Goal: Information Seeking & Learning: Learn about a topic

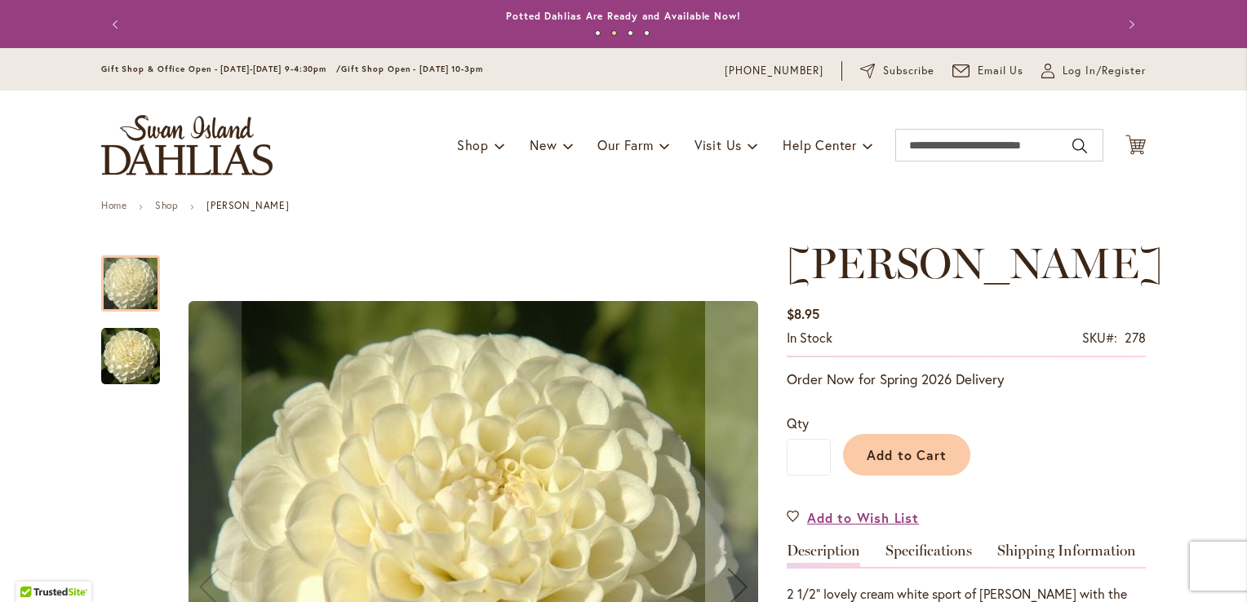
scroll to position [98, 0]
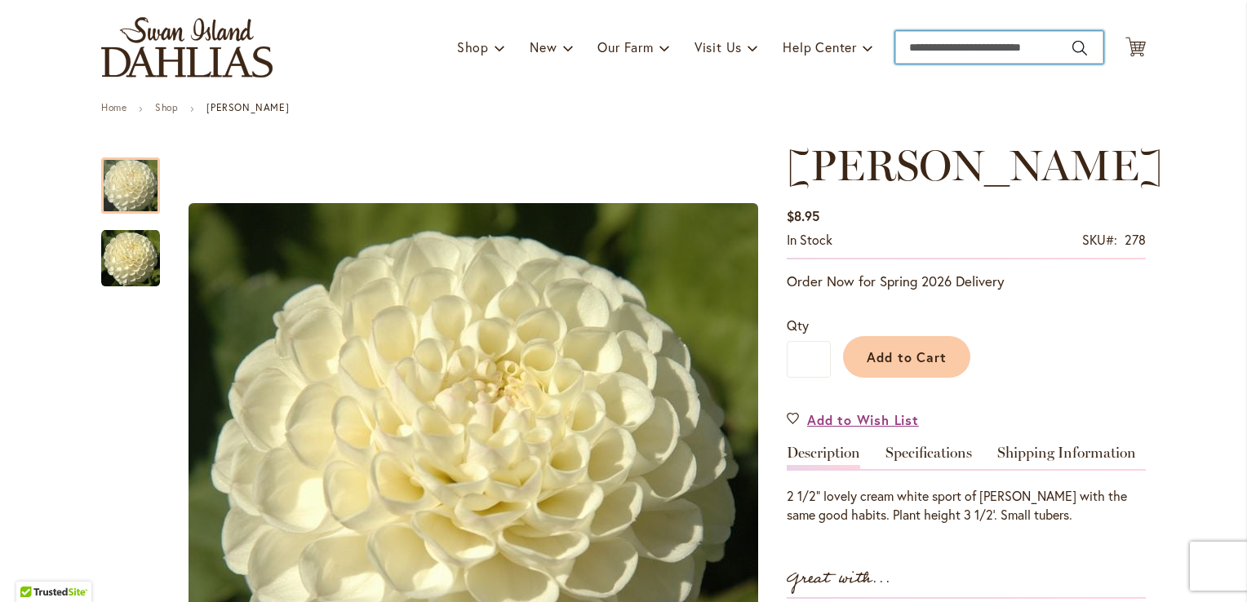
click at [916, 49] on input "Search" at bounding box center [999, 47] width 208 height 33
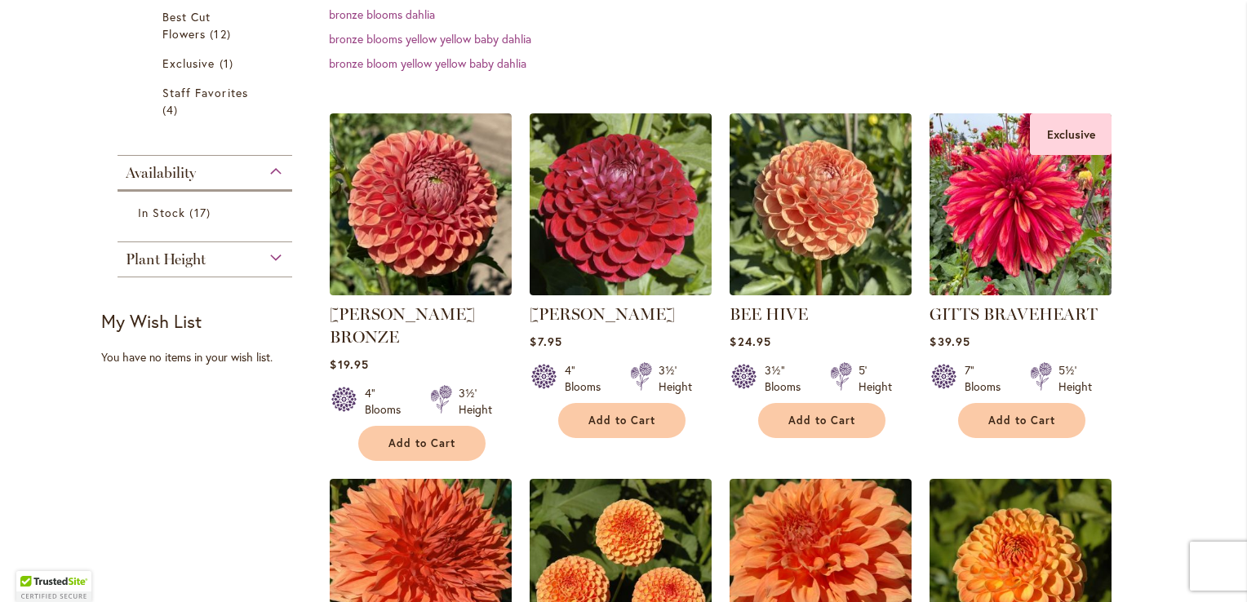
scroll to position [443, 0]
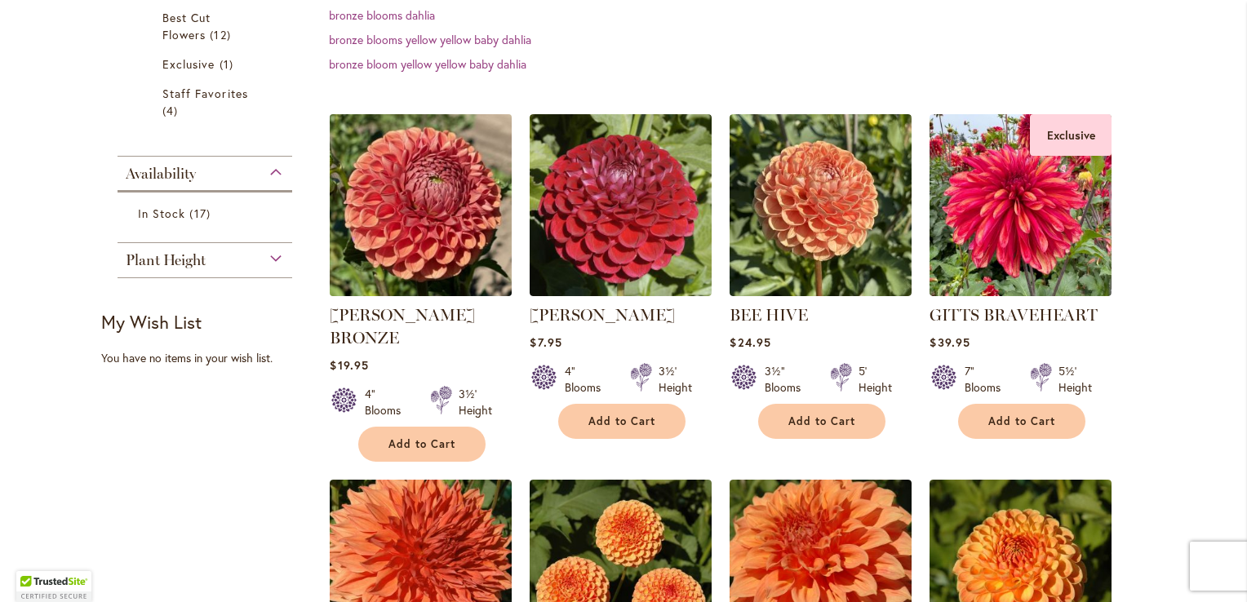
click at [426, 170] on img at bounding box center [421, 205] width 191 height 191
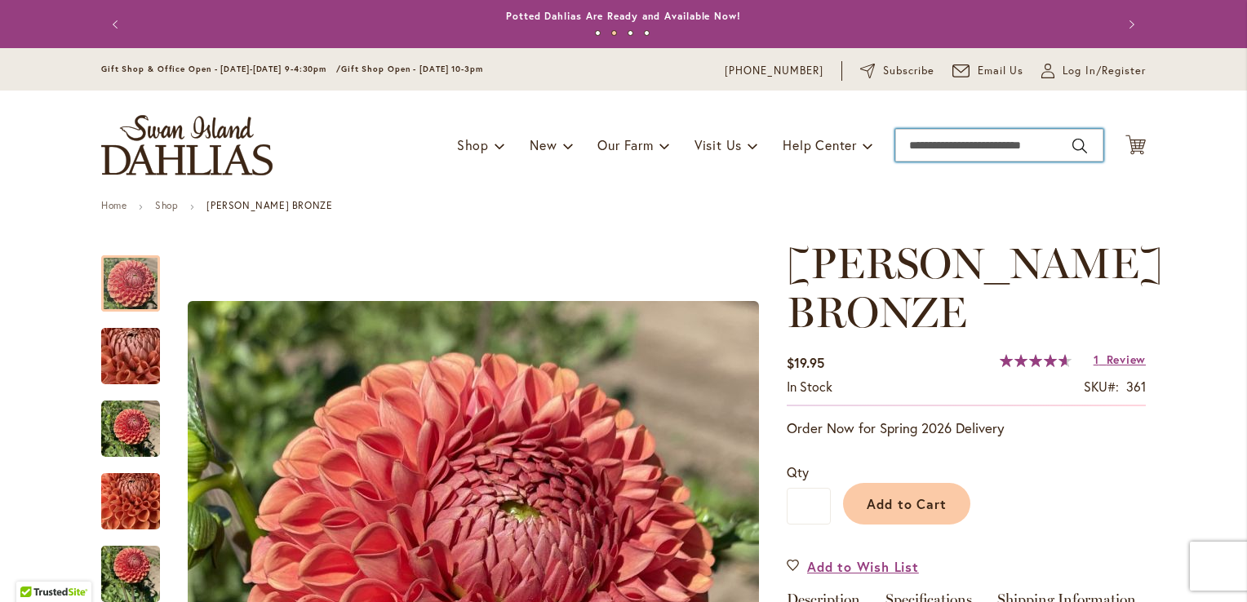
click at [969, 148] on input "Search" at bounding box center [999, 145] width 208 height 33
type input "*******"
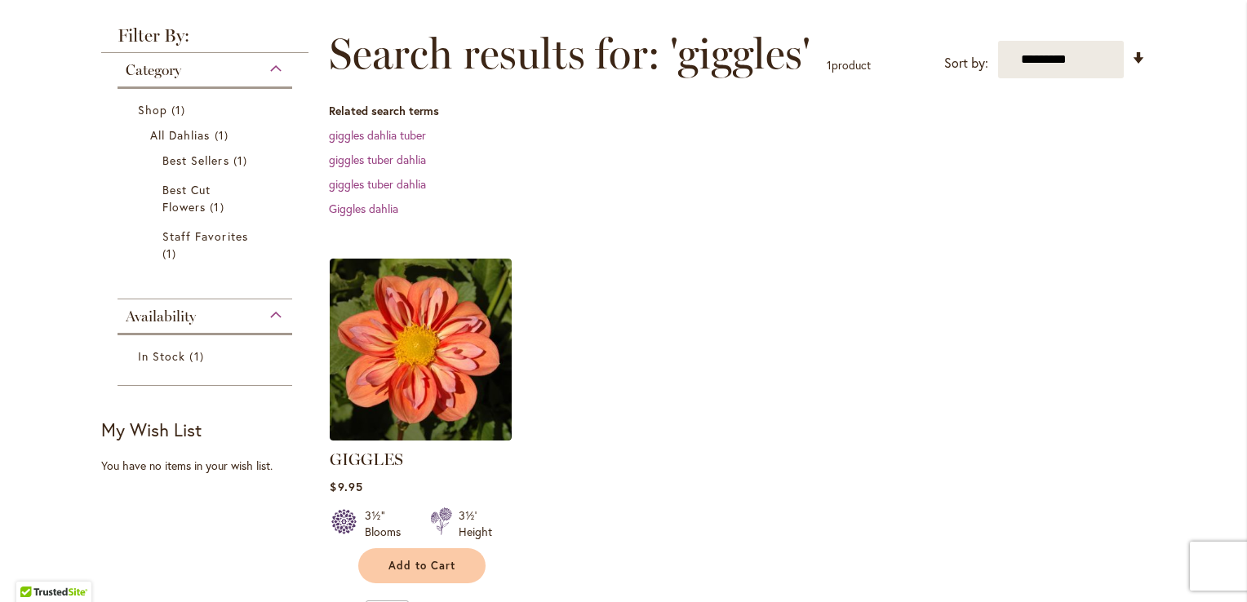
scroll to position [286, 0]
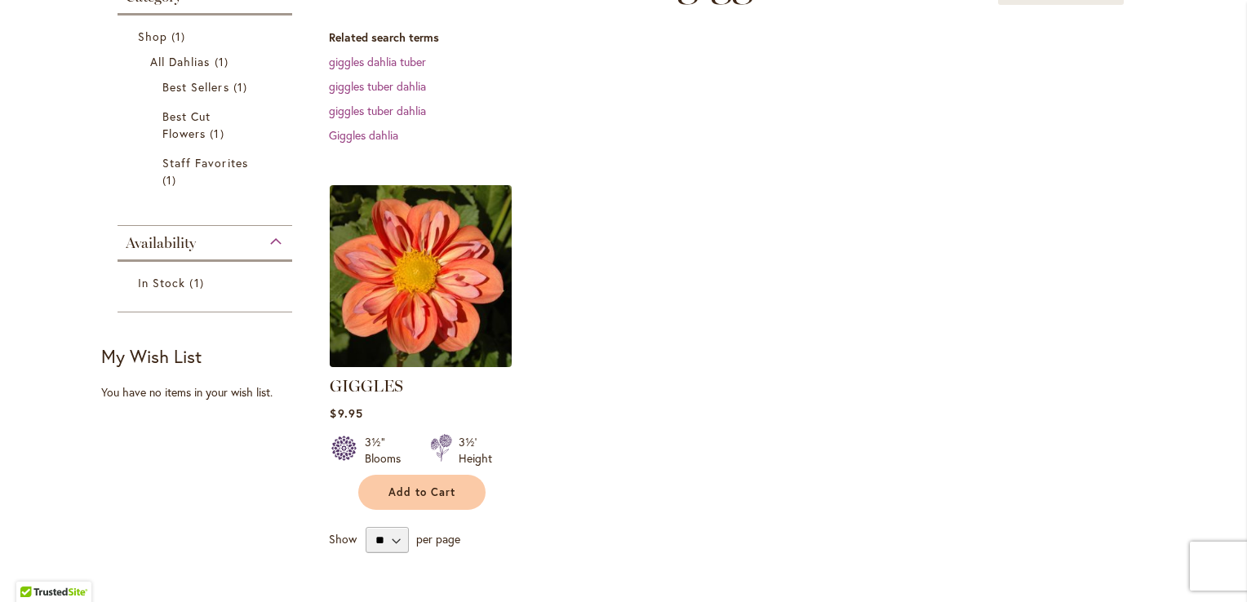
click at [441, 336] on img at bounding box center [421, 275] width 191 height 191
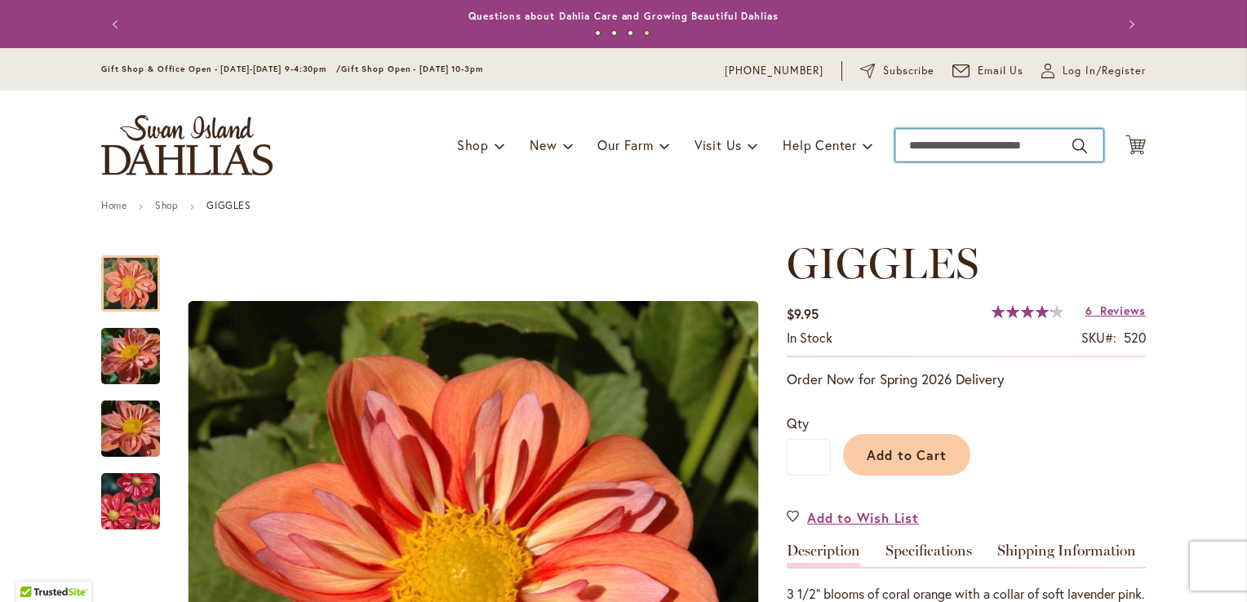
click at [904, 150] on input "Search" at bounding box center [999, 145] width 208 height 33
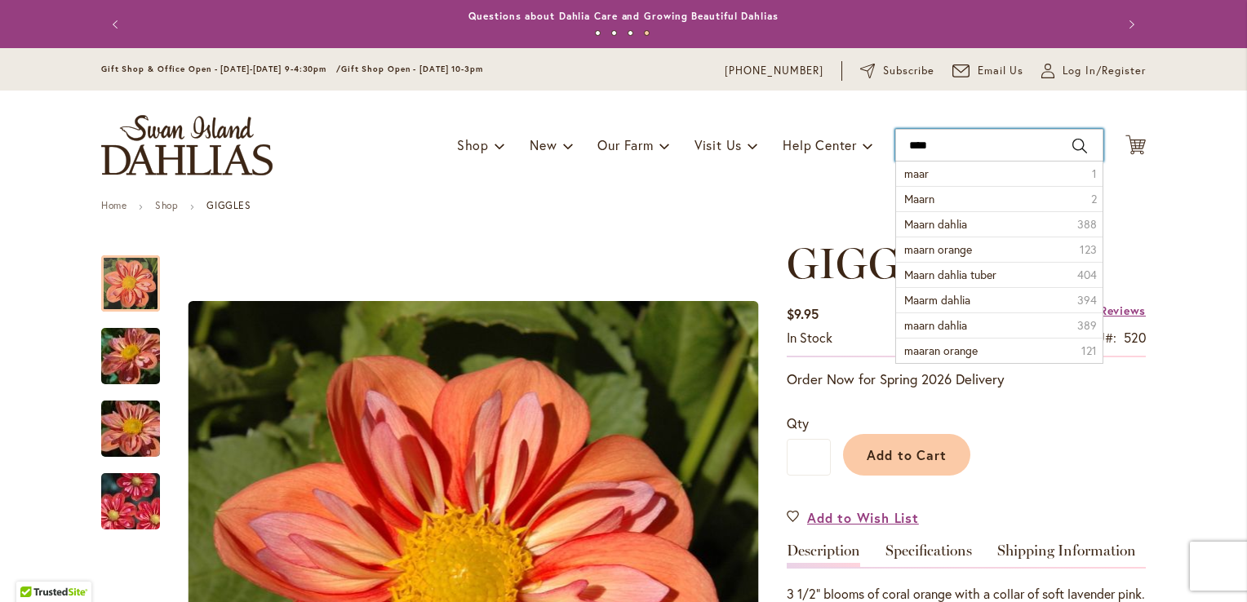
type input "*****"
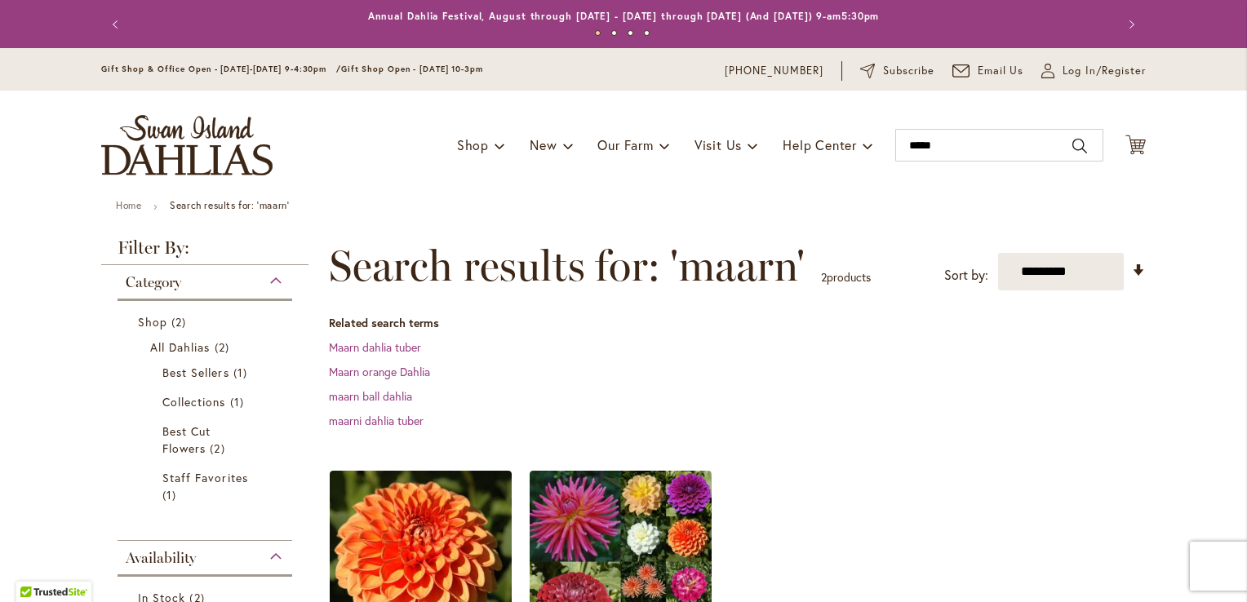
scroll to position [195, 0]
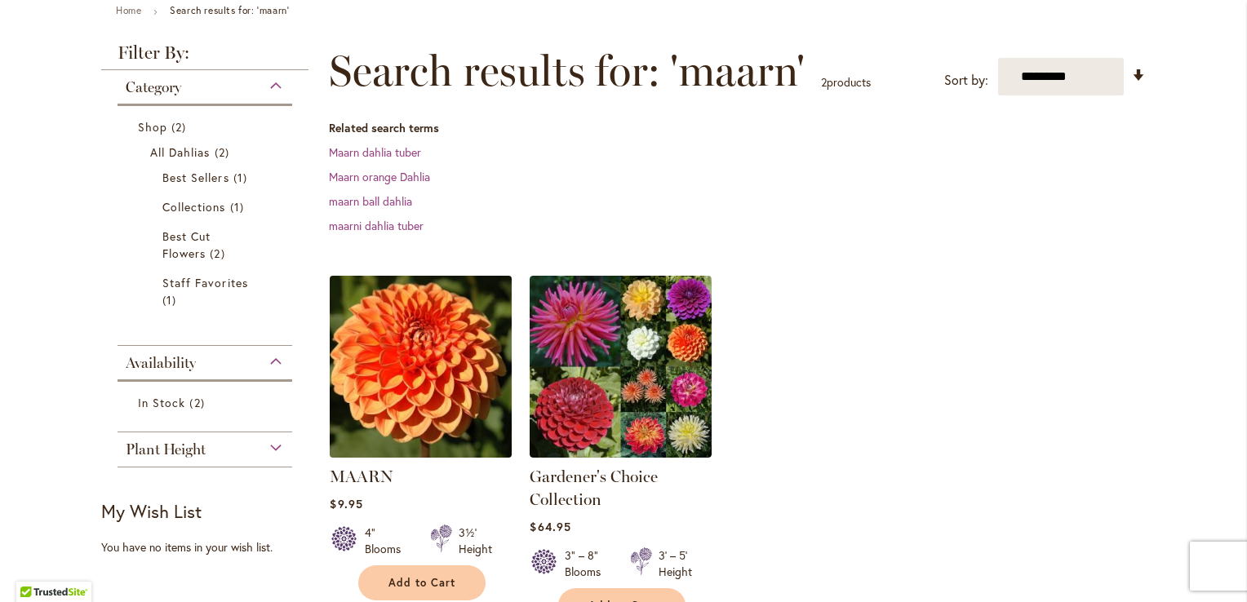
click at [423, 419] on img at bounding box center [421, 366] width 191 height 191
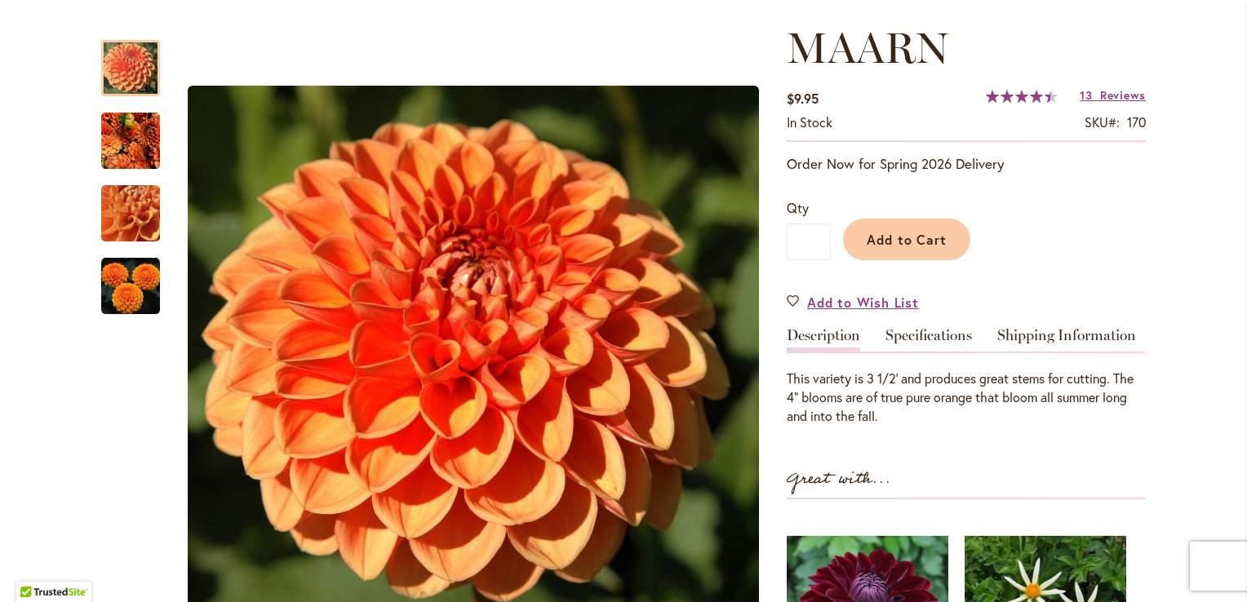
scroll to position [36, 0]
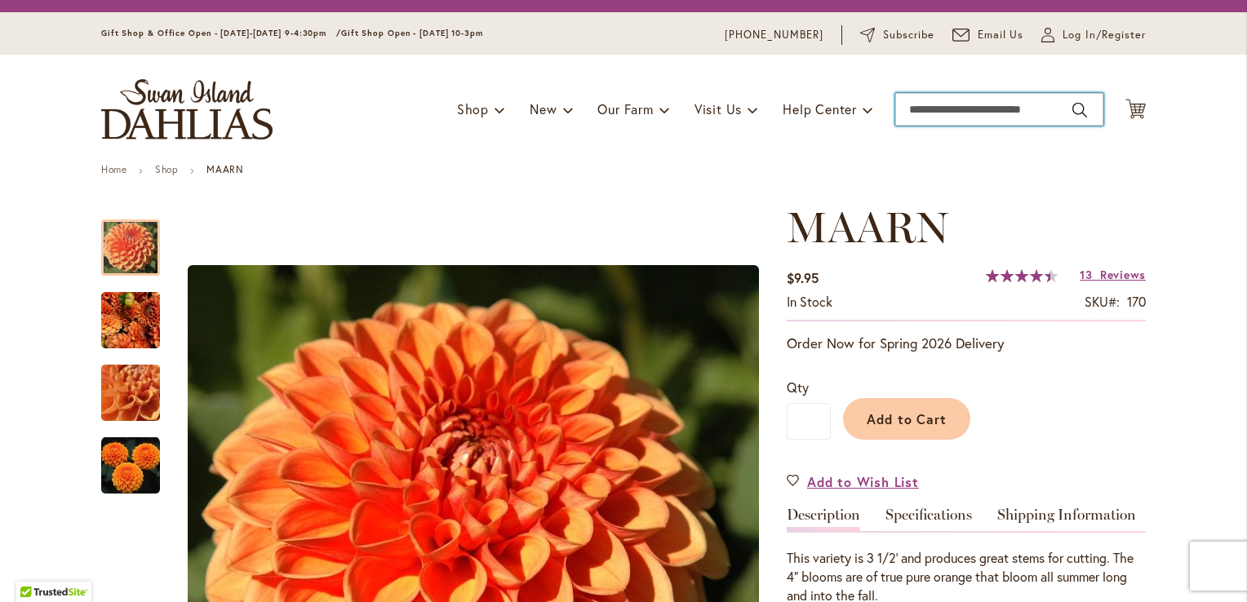
click at [971, 100] on input "Search" at bounding box center [999, 109] width 208 height 33
type input "**********"
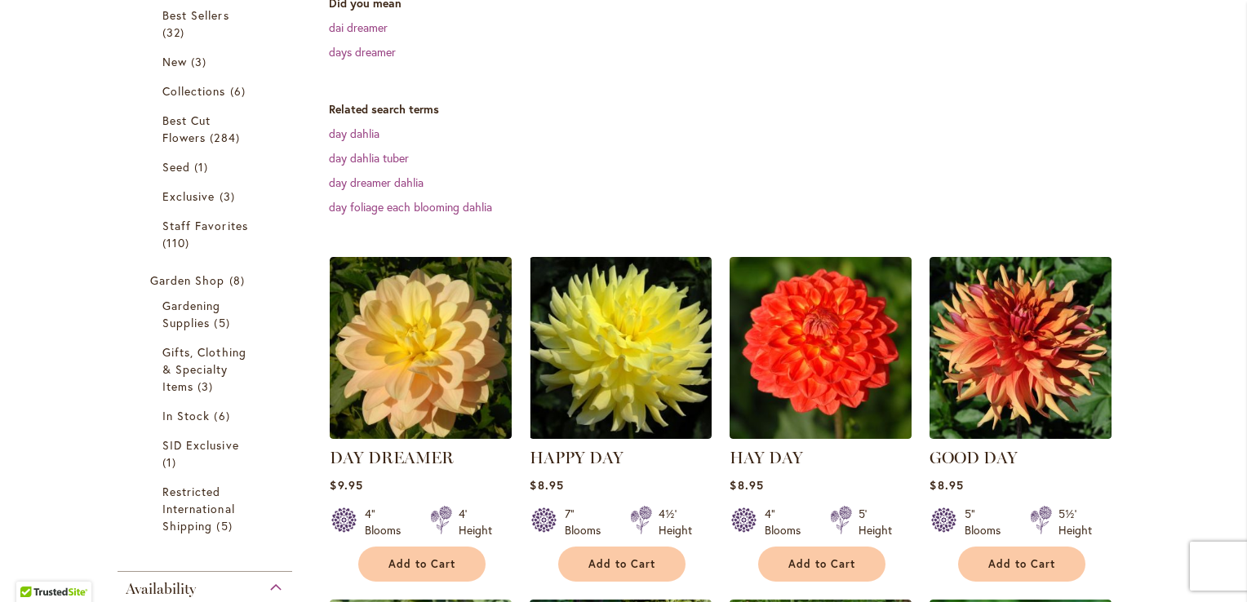
scroll to position [358, 0]
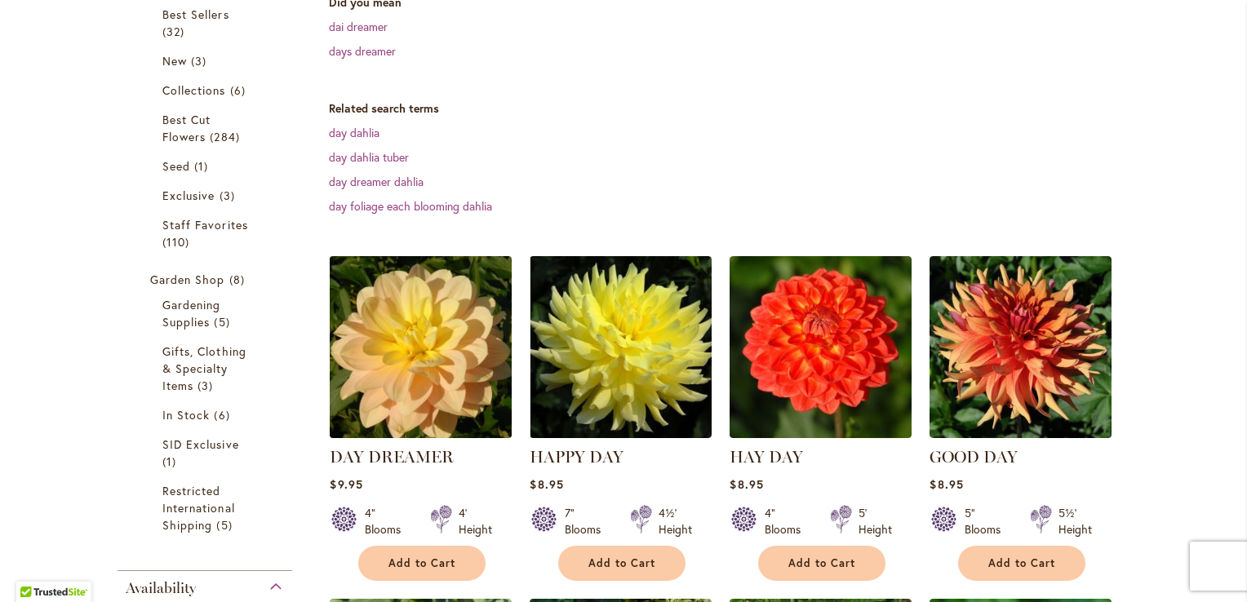
click at [416, 372] on img at bounding box center [421, 347] width 191 height 191
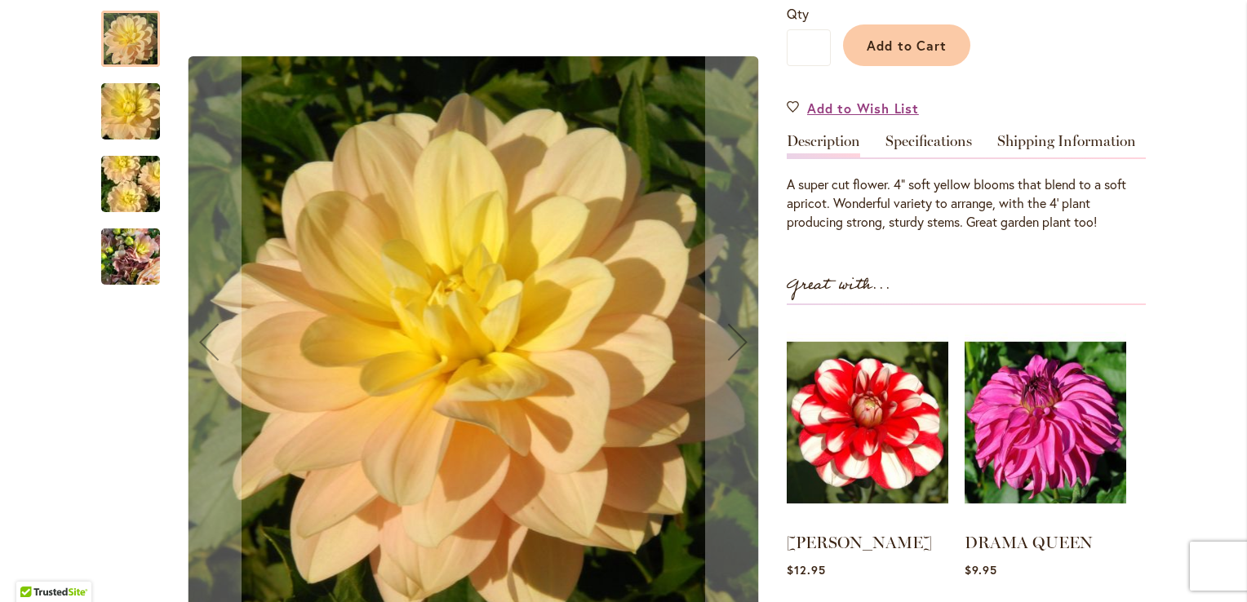
scroll to position [405, 0]
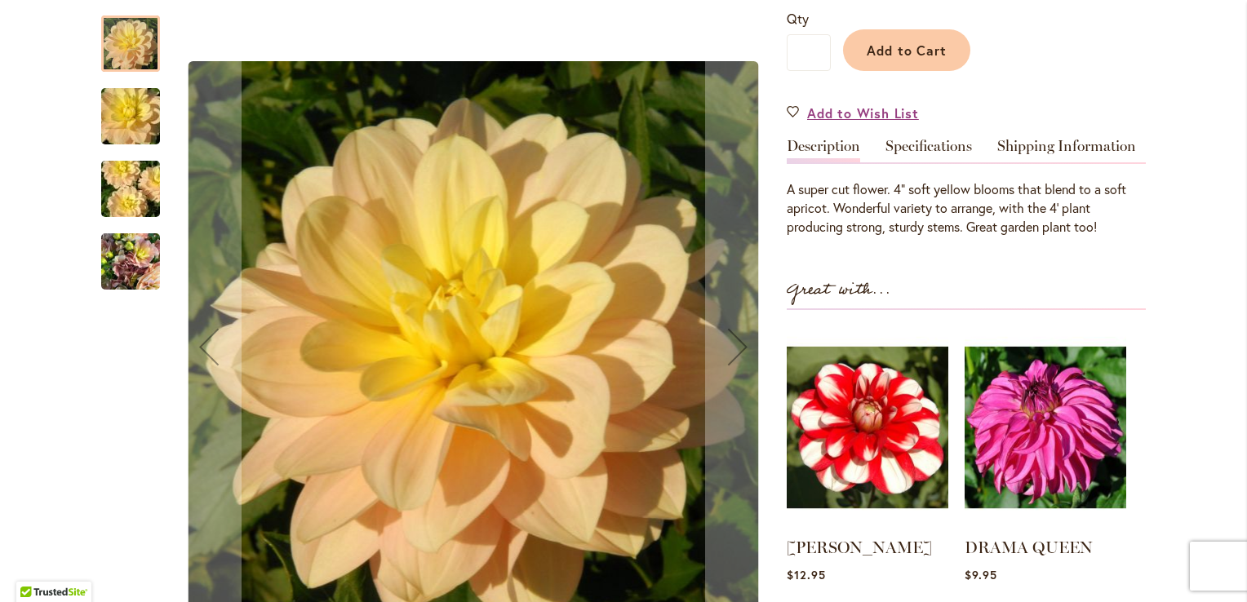
click at [124, 249] on img "DAY DREAMER" at bounding box center [130, 262] width 59 height 78
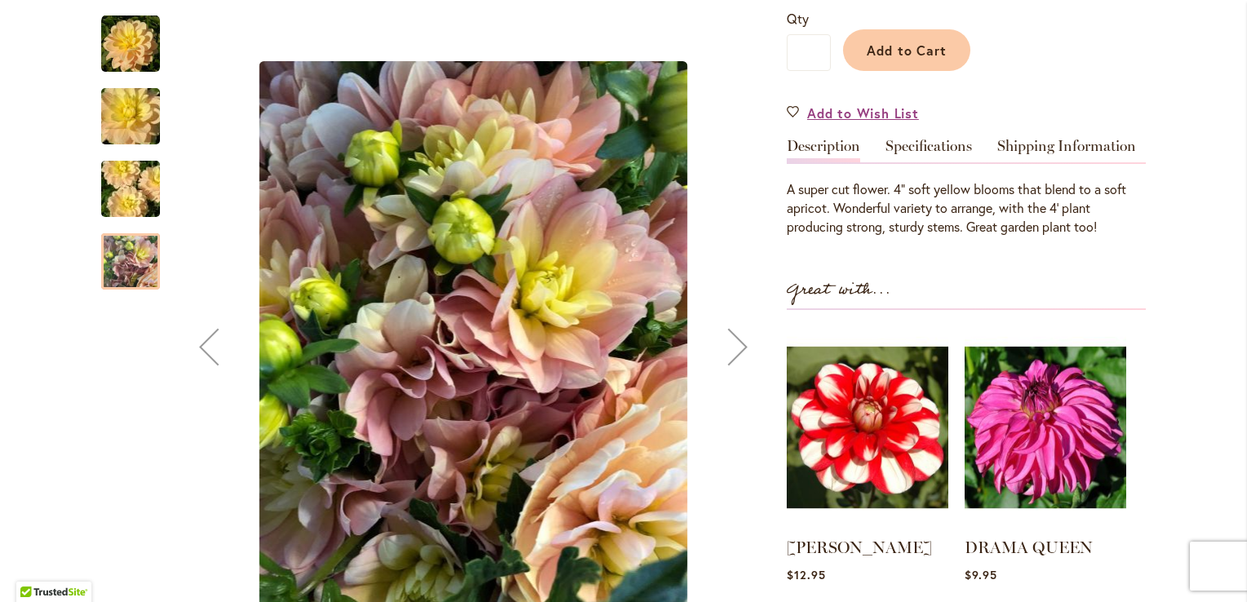
click at [138, 188] on img "DAY DREAMER" at bounding box center [131, 189] width 118 height 78
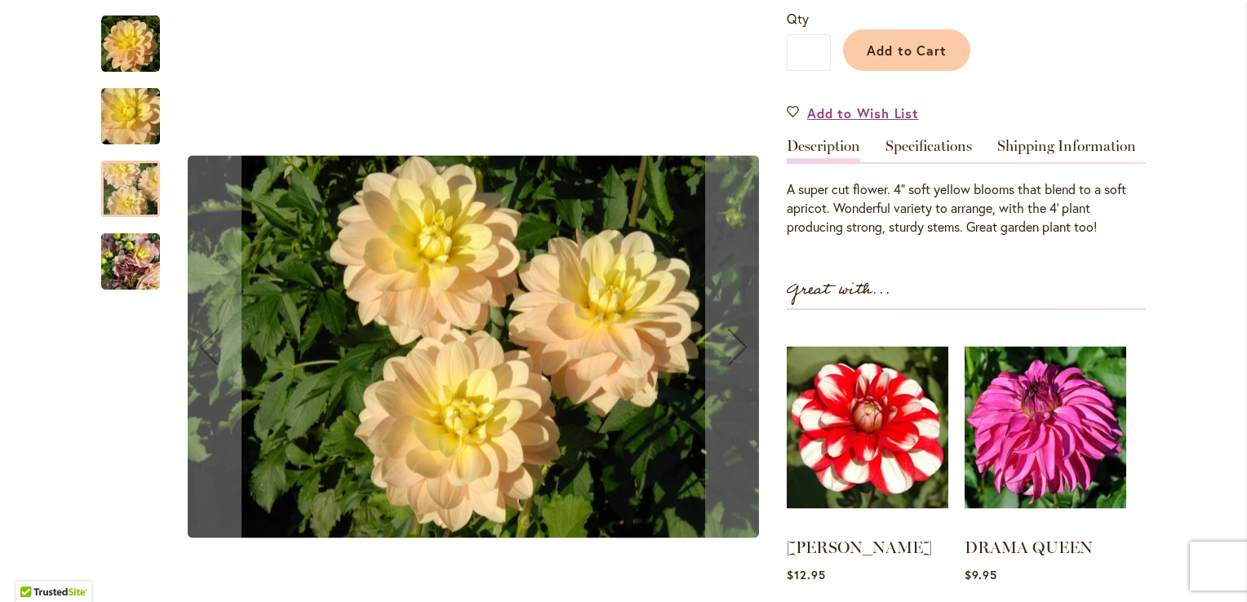
click at [138, 102] on img "DAY DREAMER" at bounding box center [131, 117] width 118 height 78
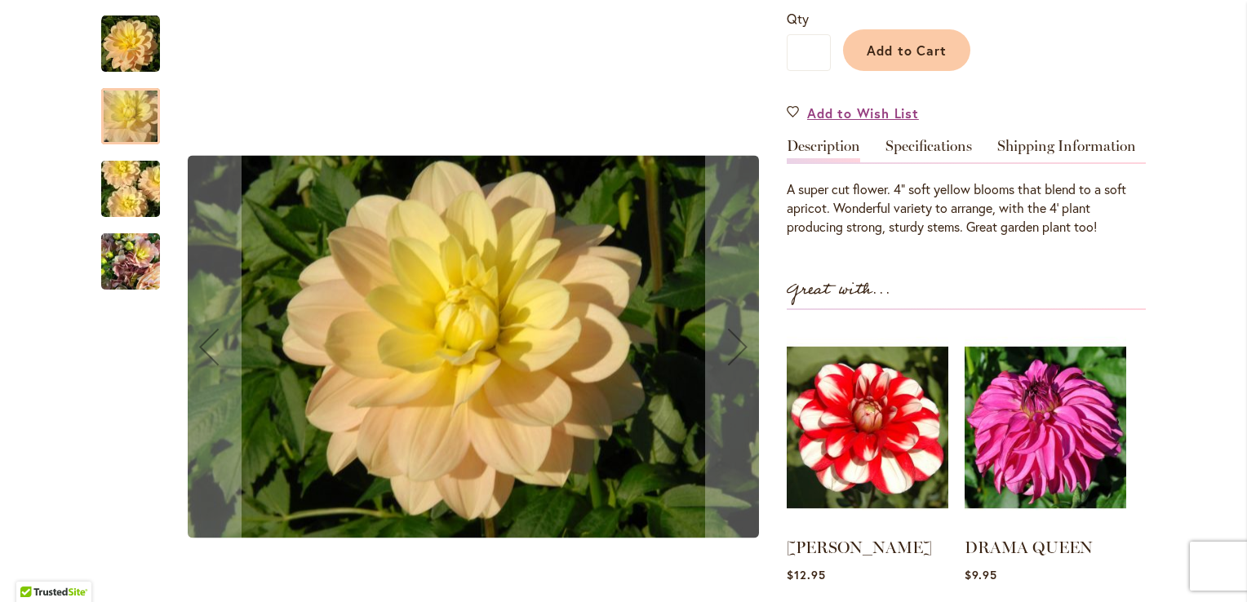
click at [111, 263] on img "DAY DREAMER" at bounding box center [130, 262] width 59 height 78
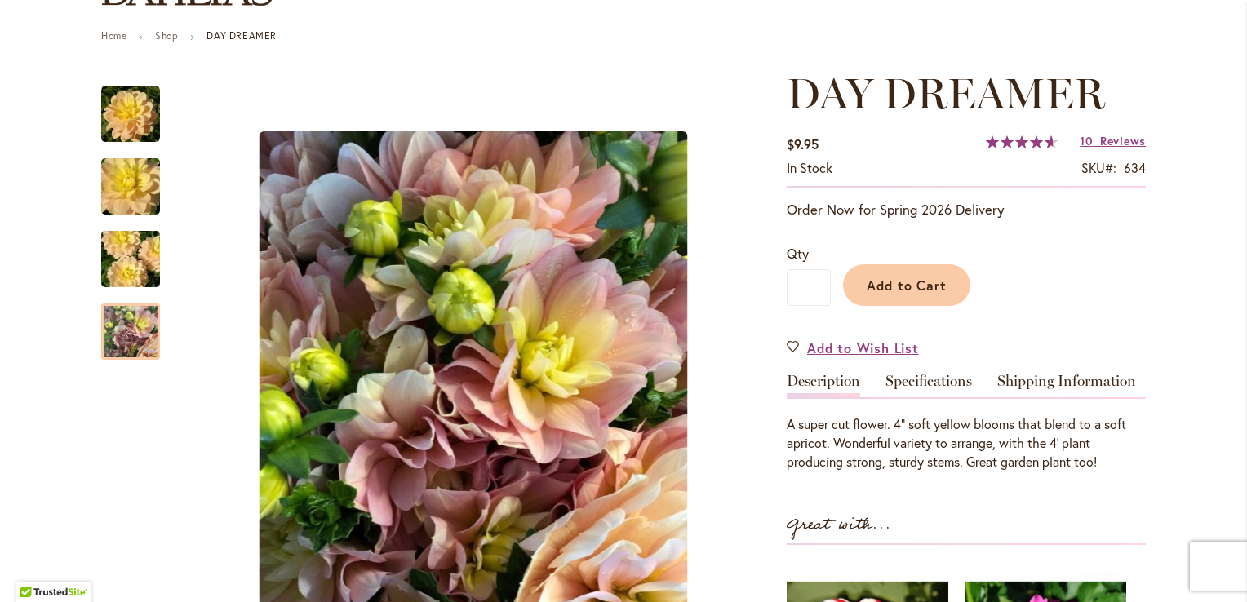
scroll to position [176, 0]
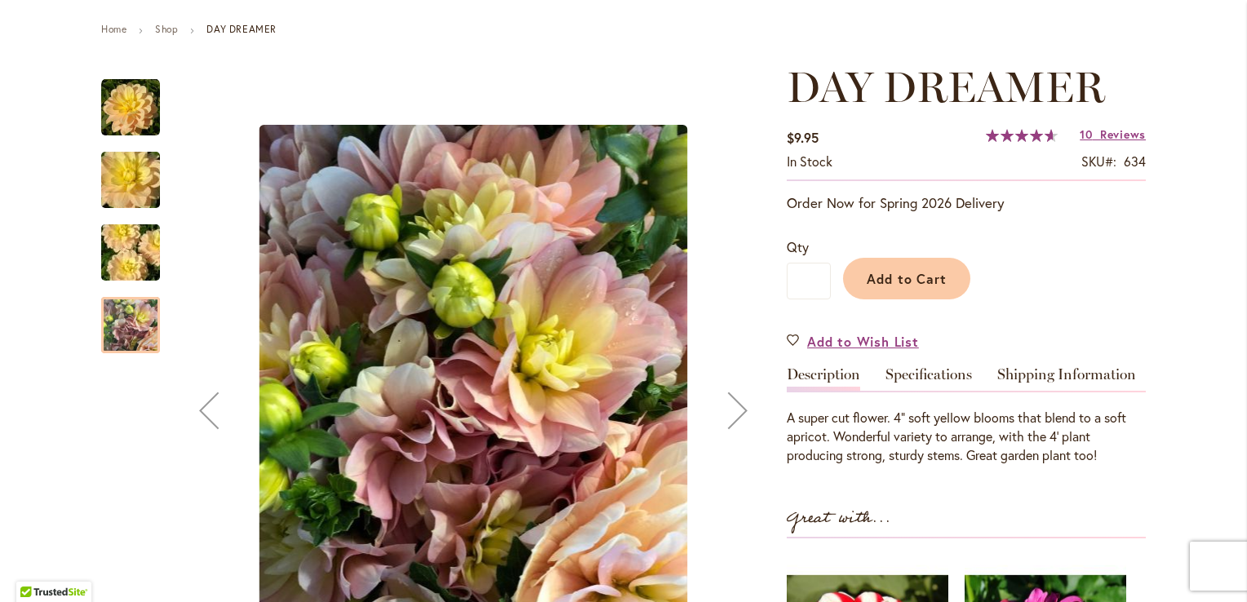
click at [133, 112] on img "DAY DREAMER" at bounding box center [130, 107] width 59 height 59
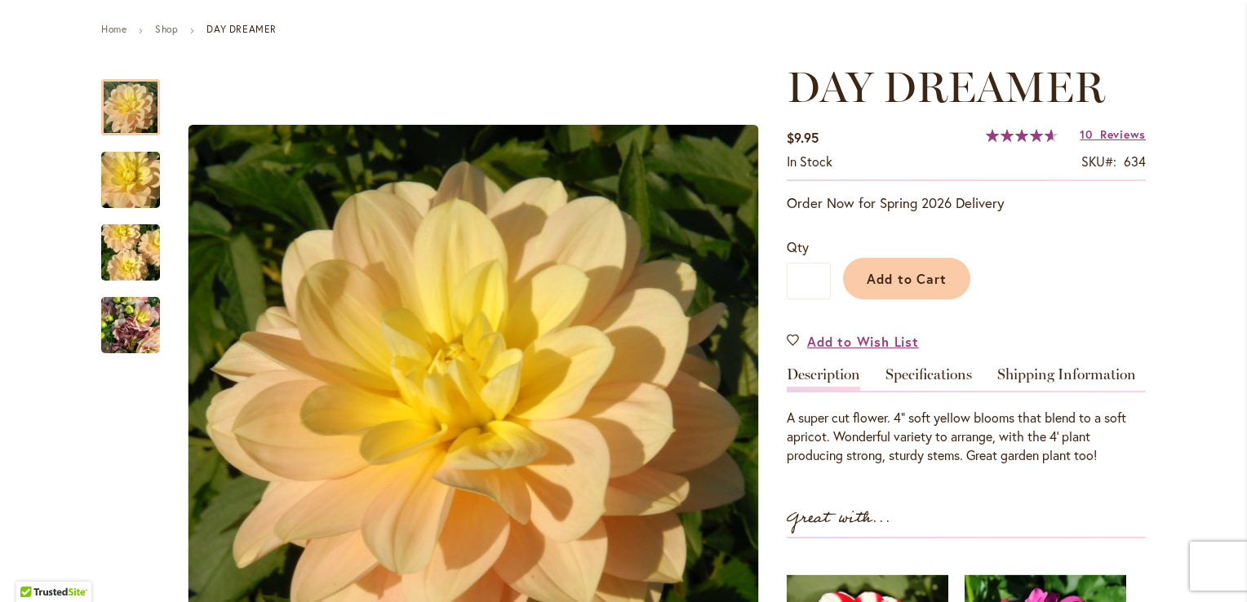
drag, startPoint x: 40, startPoint y: 16, endPoint x: 174, endPoint y: 17, distance: 133.8
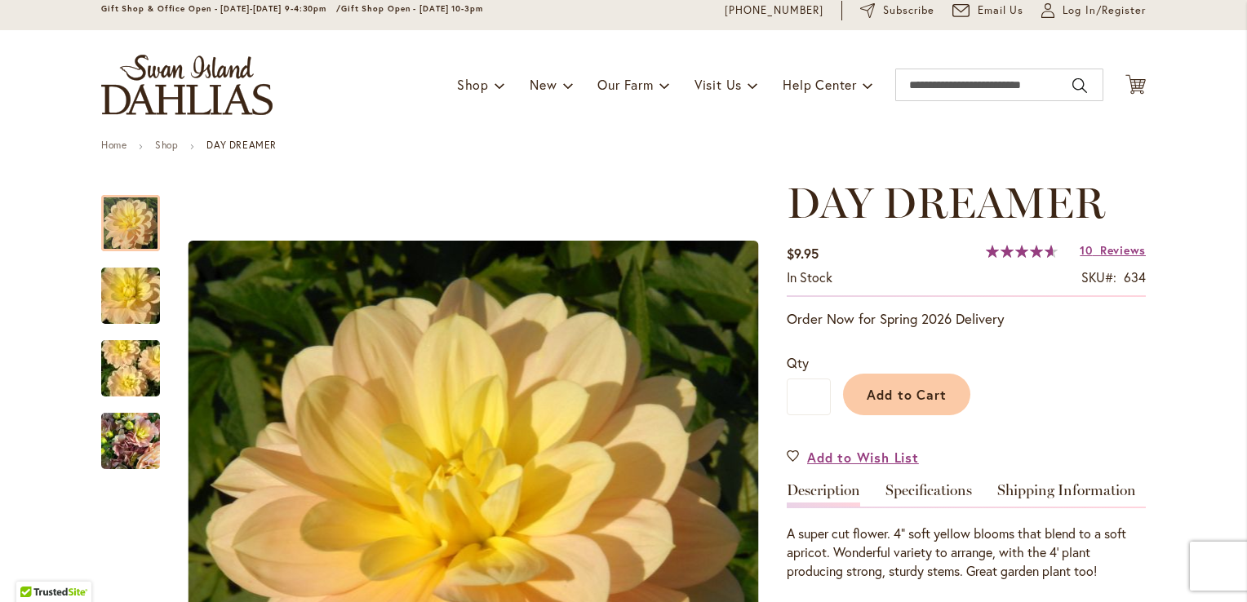
scroll to position [59, 0]
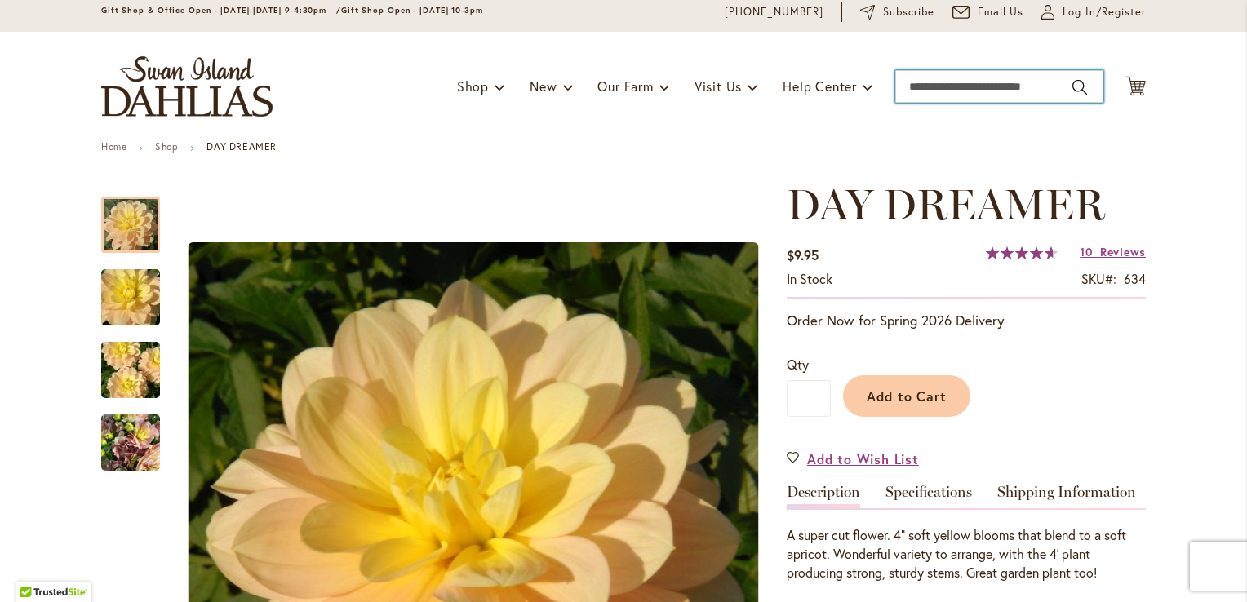
click at [952, 86] on input "Search" at bounding box center [999, 86] width 208 height 33
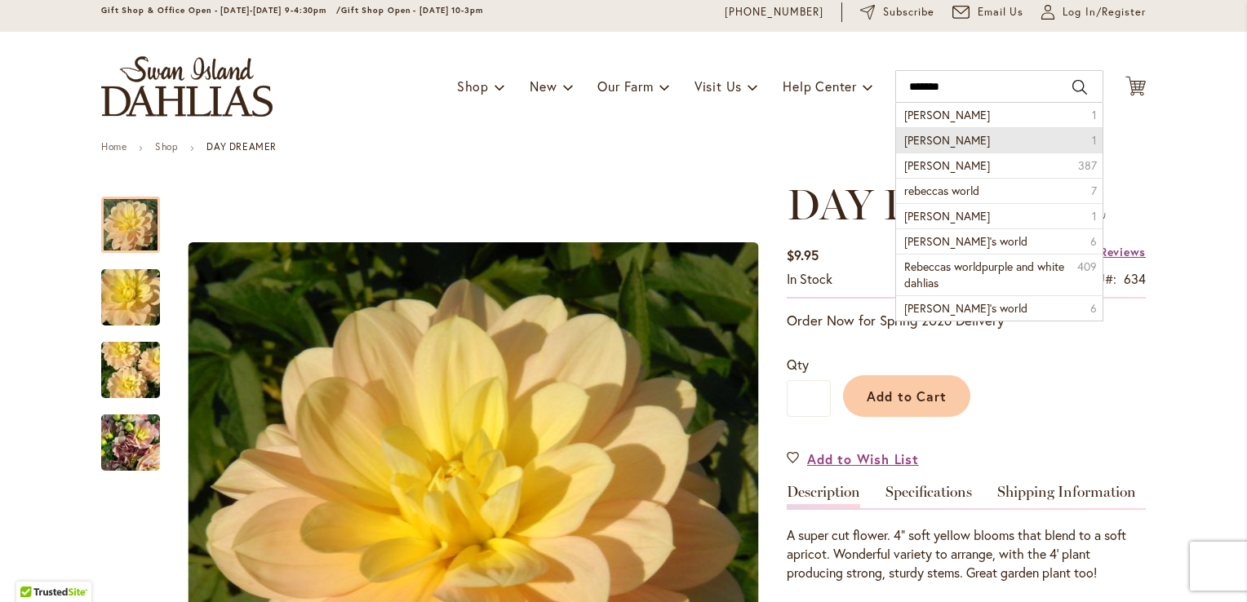
click at [976, 139] on li "rebecca lynn 1" at bounding box center [999, 139] width 206 height 25
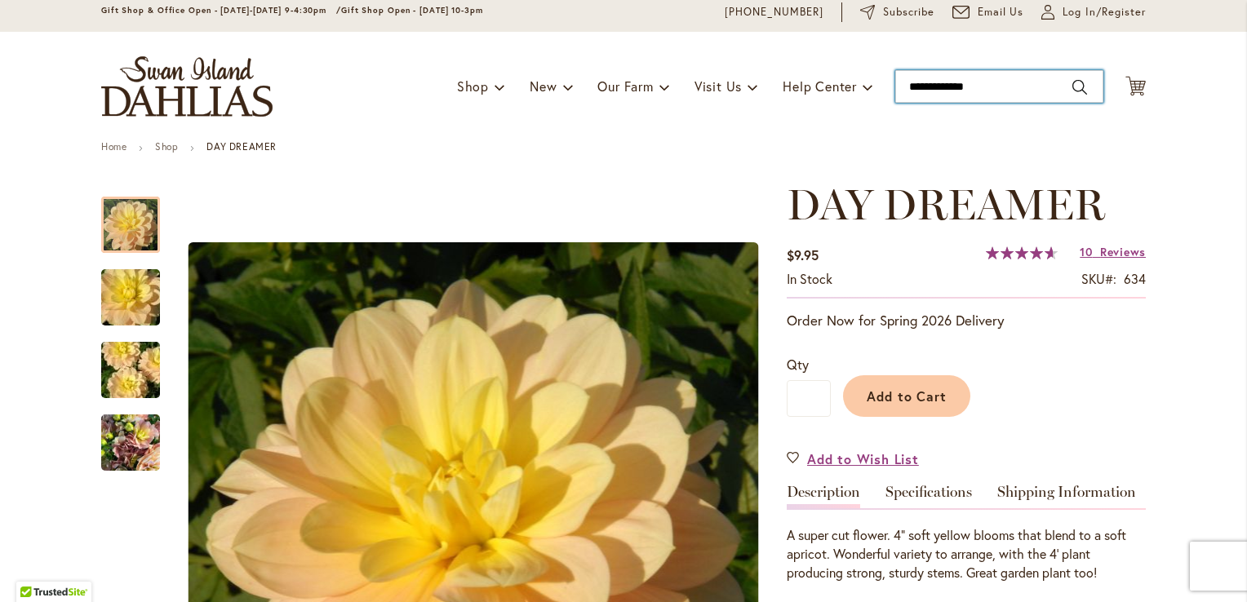
type input "**********"
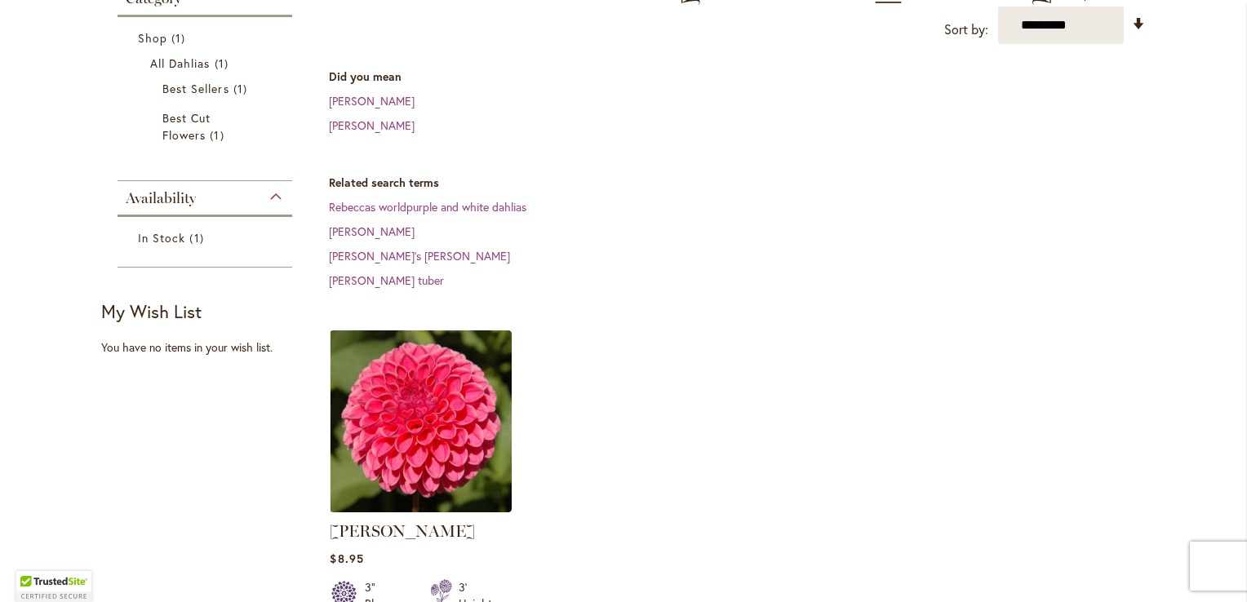
scroll to position [284, 0]
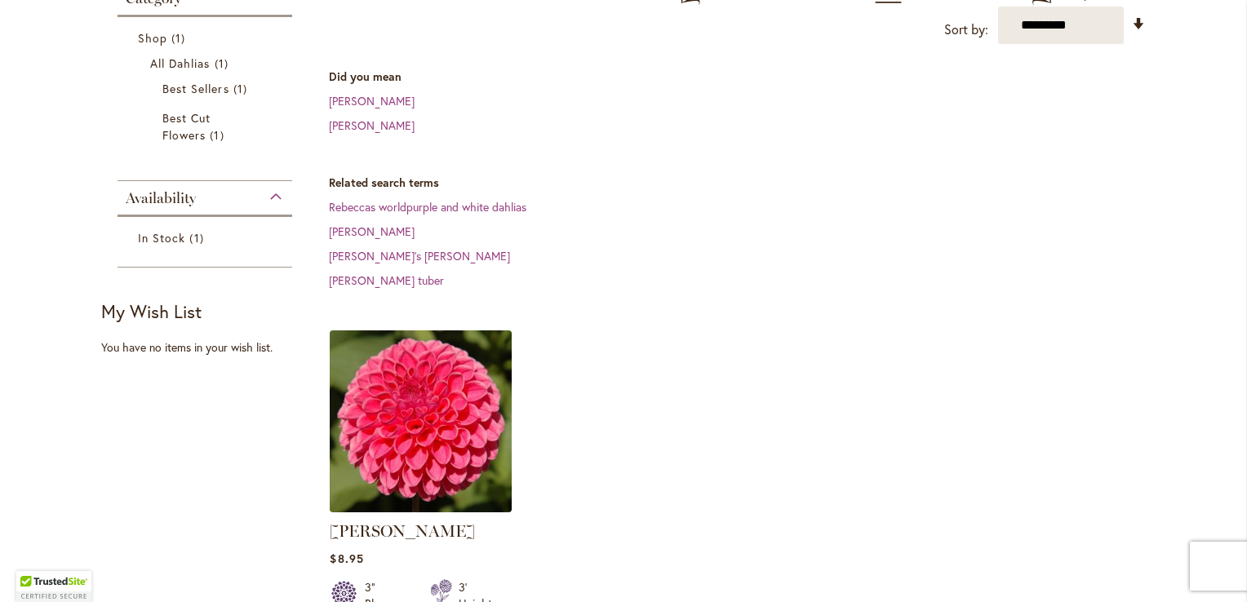
click at [446, 424] on img at bounding box center [421, 421] width 191 height 191
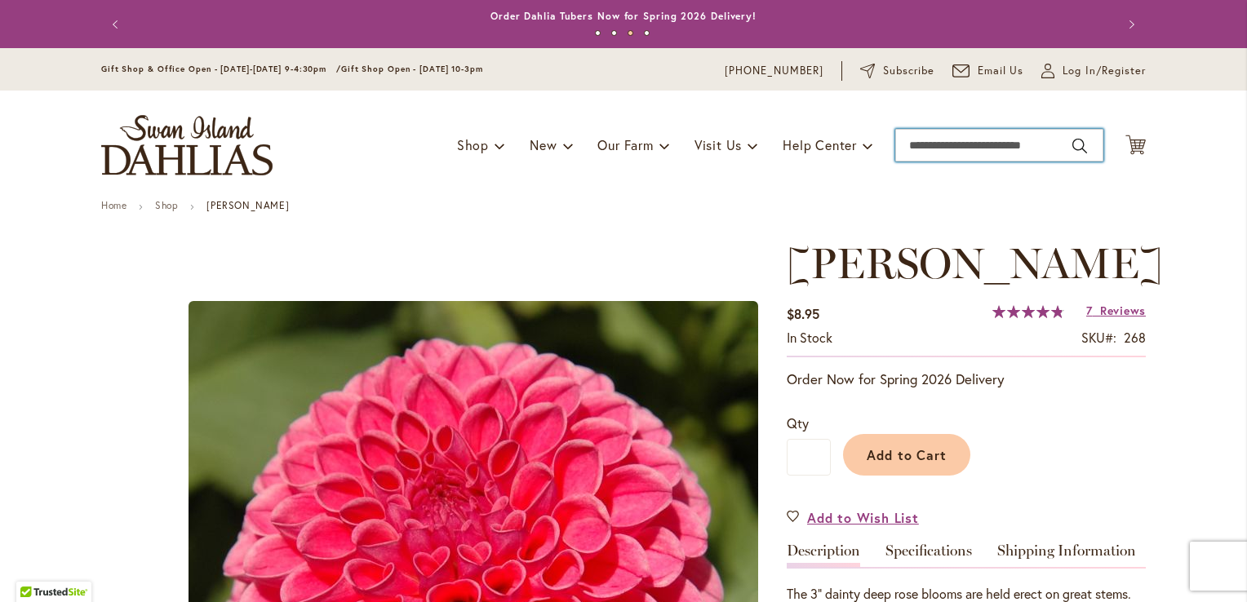
click at [917, 149] on input "Search" at bounding box center [999, 145] width 208 height 33
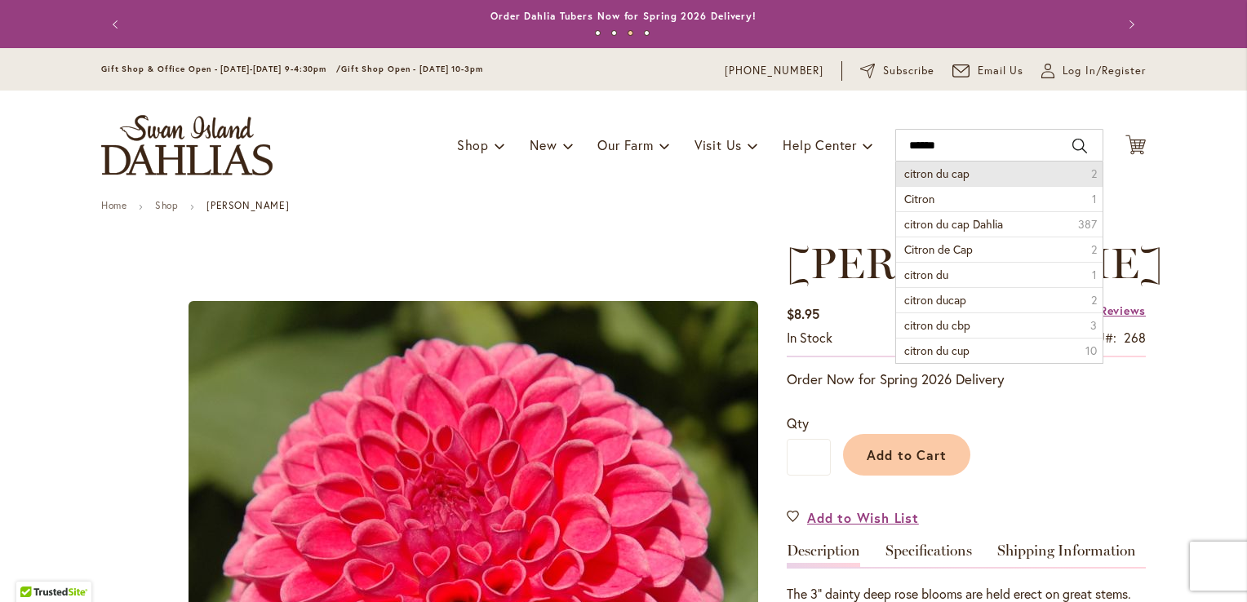
click at [920, 178] on span "citron du cap" at bounding box center [936, 174] width 65 height 16
type input "**********"
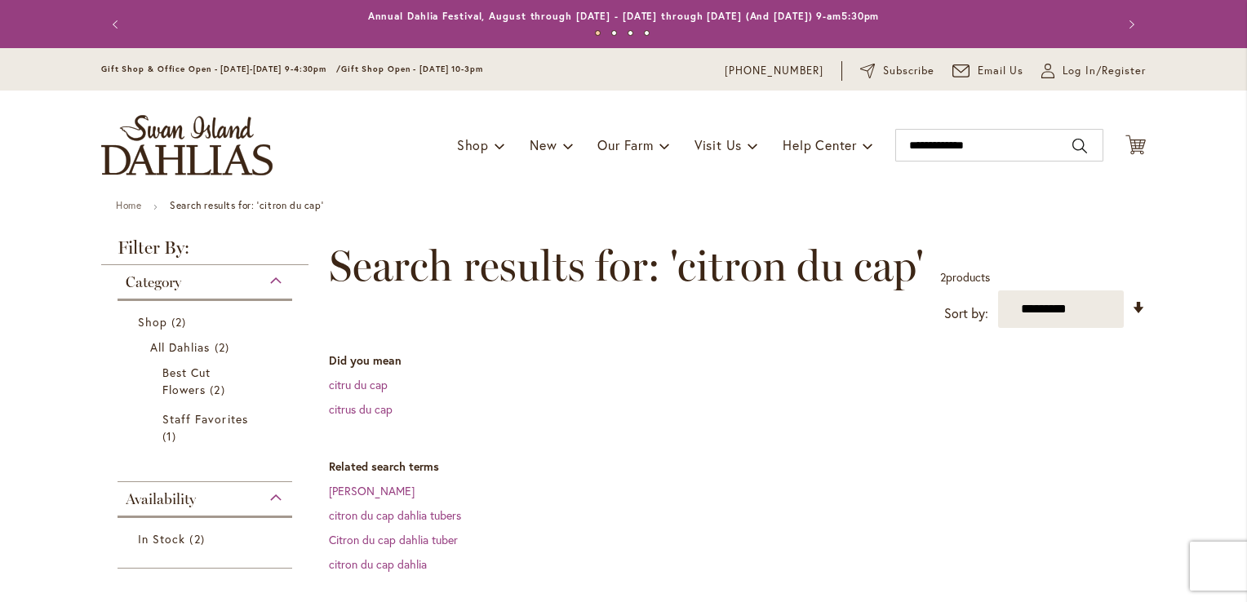
scroll to position [320, 0]
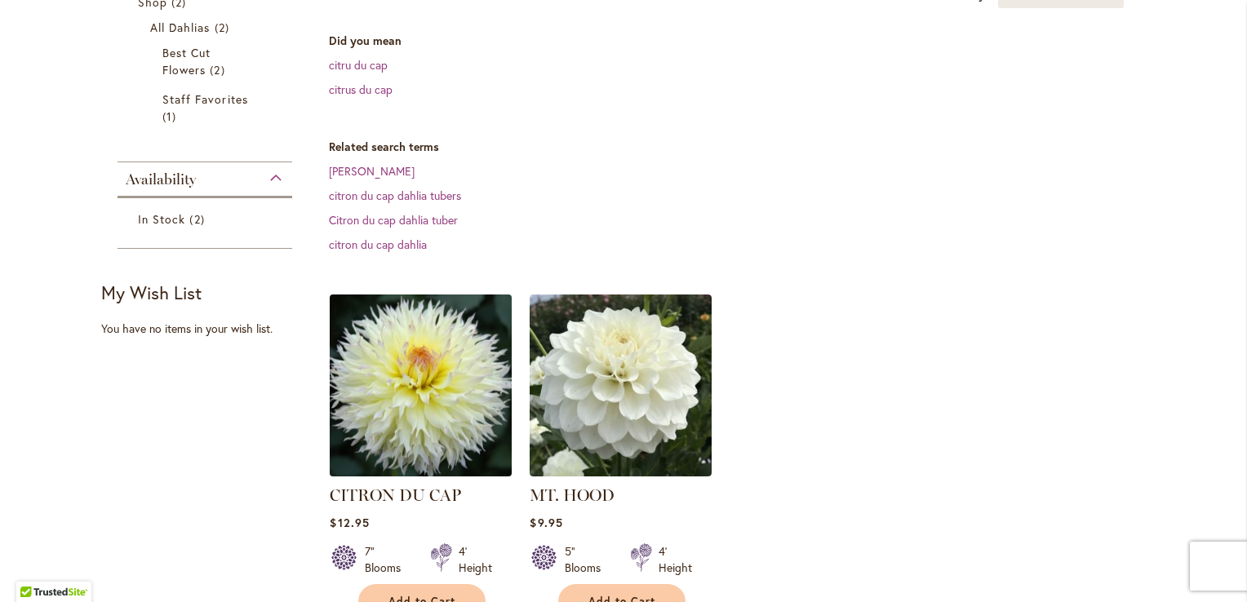
click at [365, 406] on img at bounding box center [421, 385] width 191 height 191
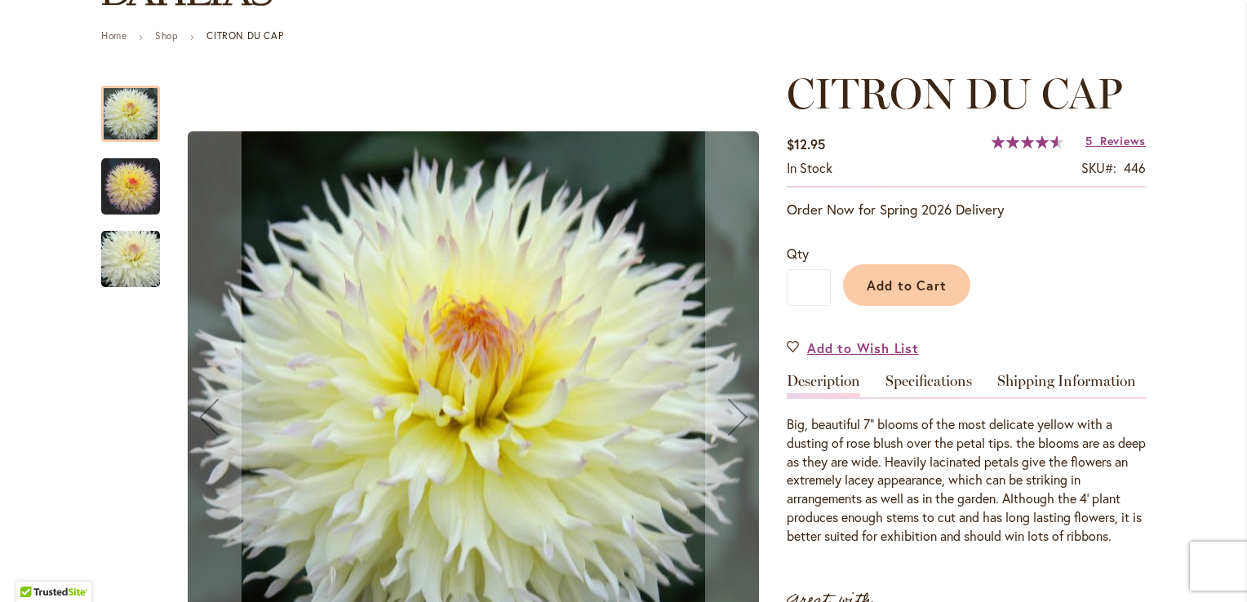
scroll to position [182, 0]
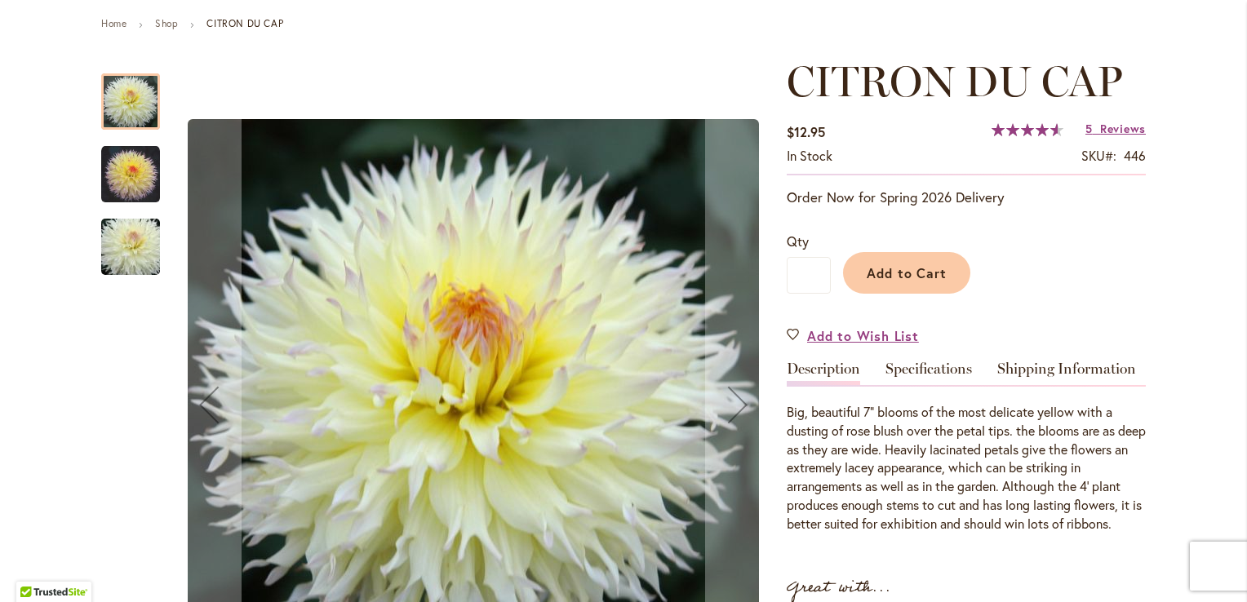
click at [124, 165] on img "CITRON DU CAP" at bounding box center [130, 174] width 59 height 59
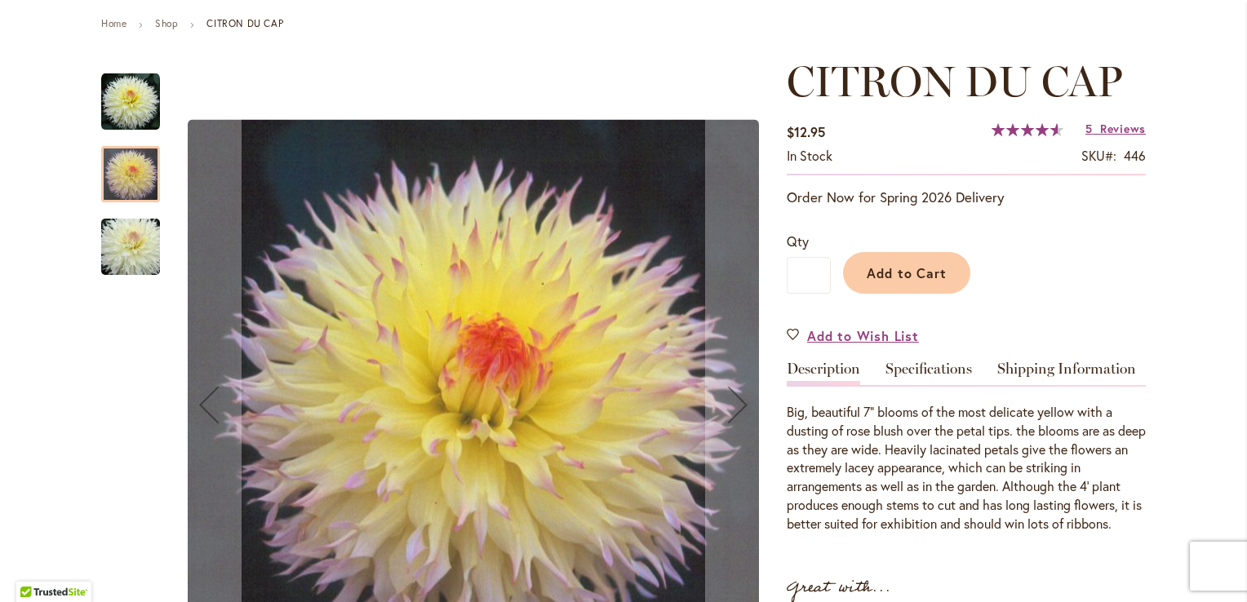
click at [125, 255] on img "CITRON DU CAP" at bounding box center [131, 247] width 118 height 78
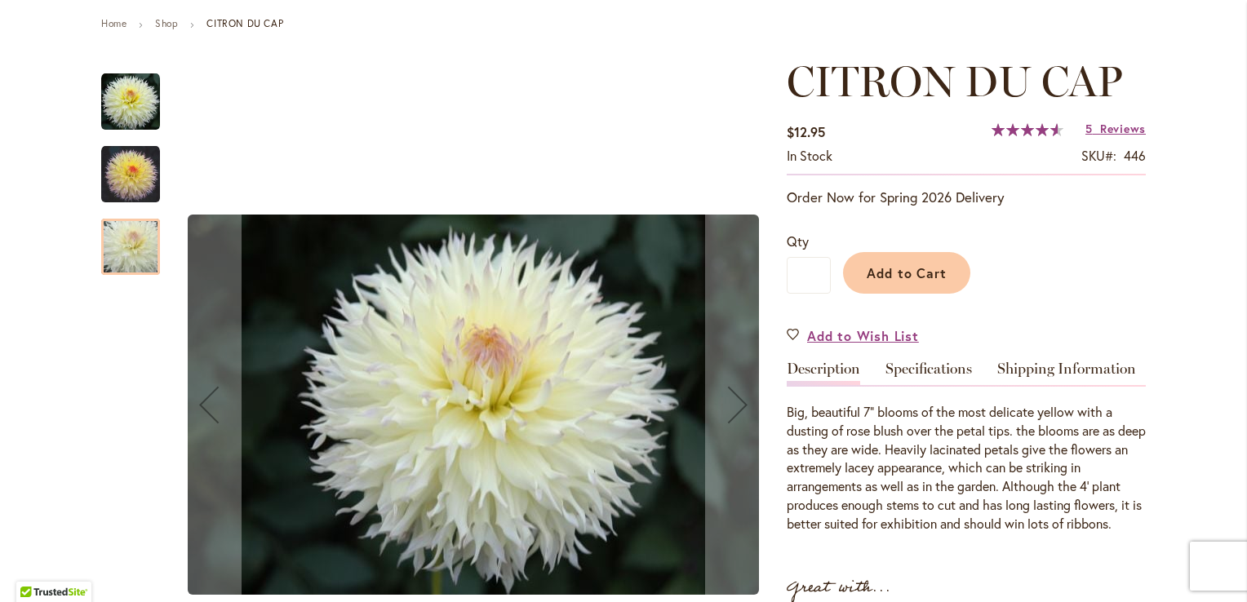
click at [136, 193] on img "CITRON DU CAP" at bounding box center [130, 174] width 59 height 59
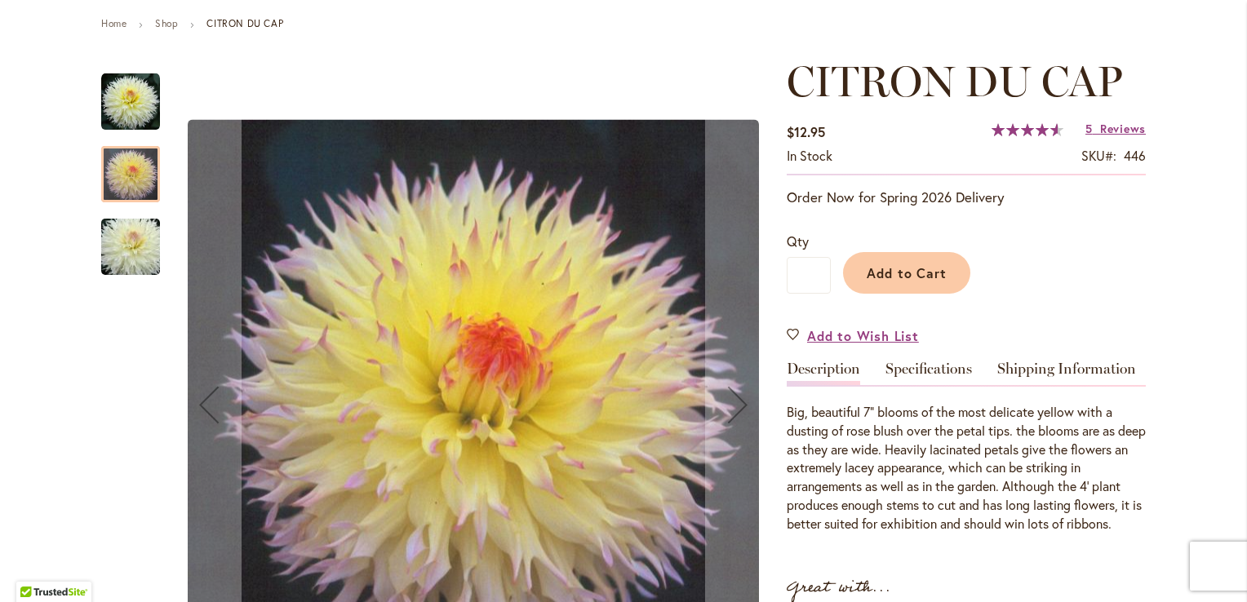
click at [134, 113] on img "CITRON DU CAP" at bounding box center [130, 102] width 59 height 59
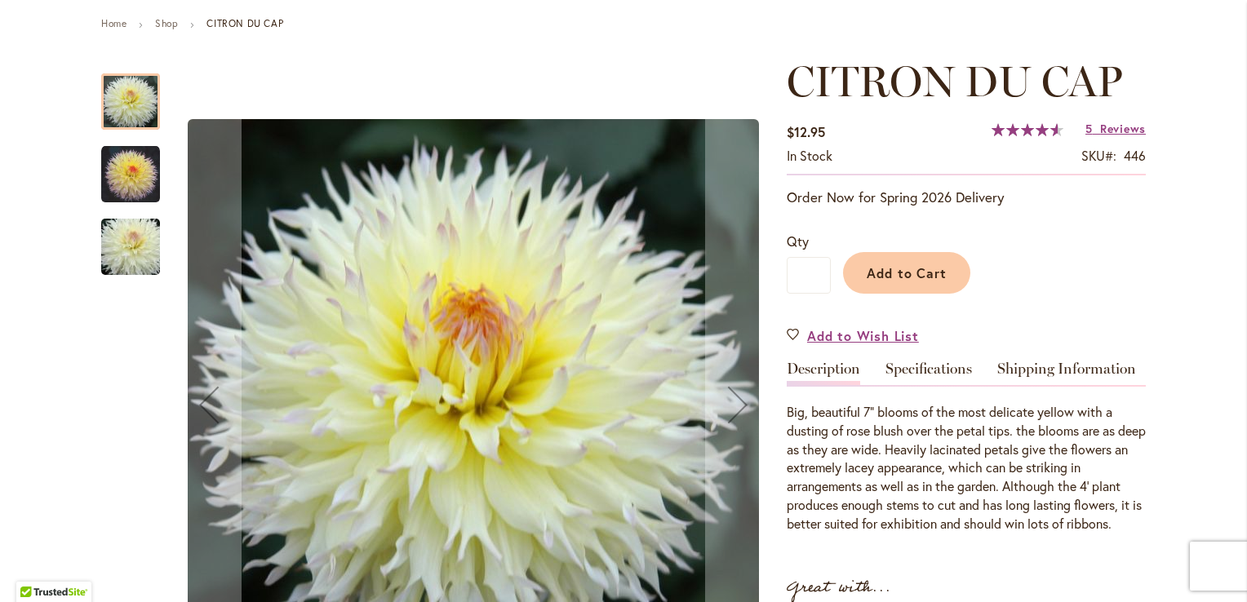
click at [135, 163] on img "CITRON DU CAP" at bounding box center [130, 174] width 59 height 59
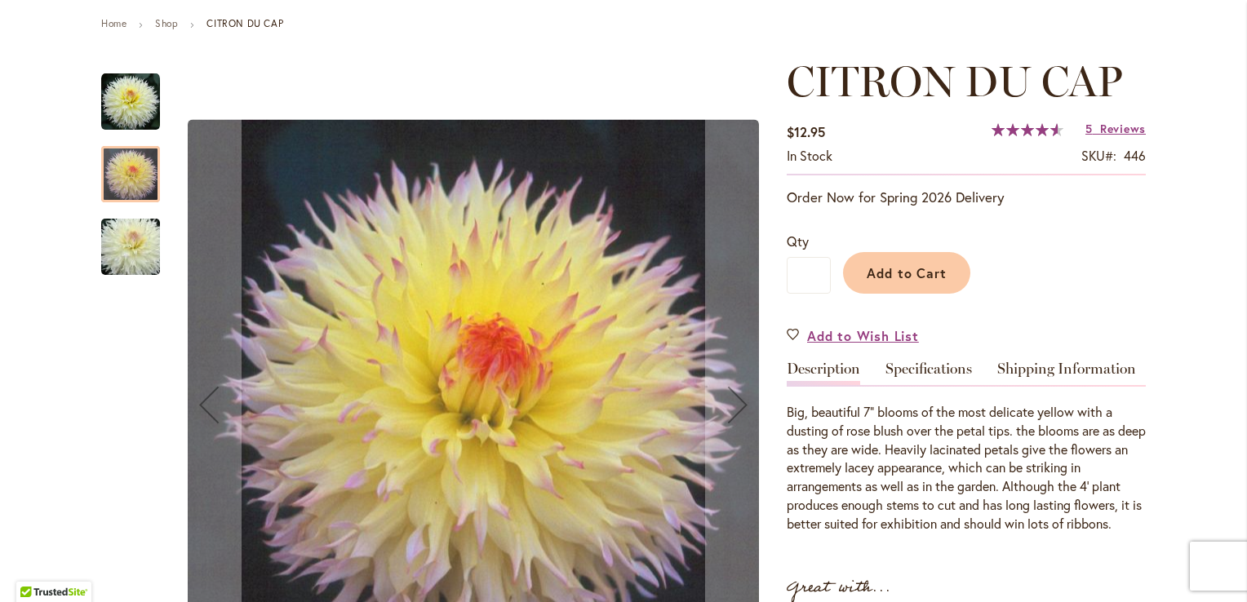
click at [132, 224] on img "CITRON DU CAP" at bounding box center [131, 247] width 118 height 78
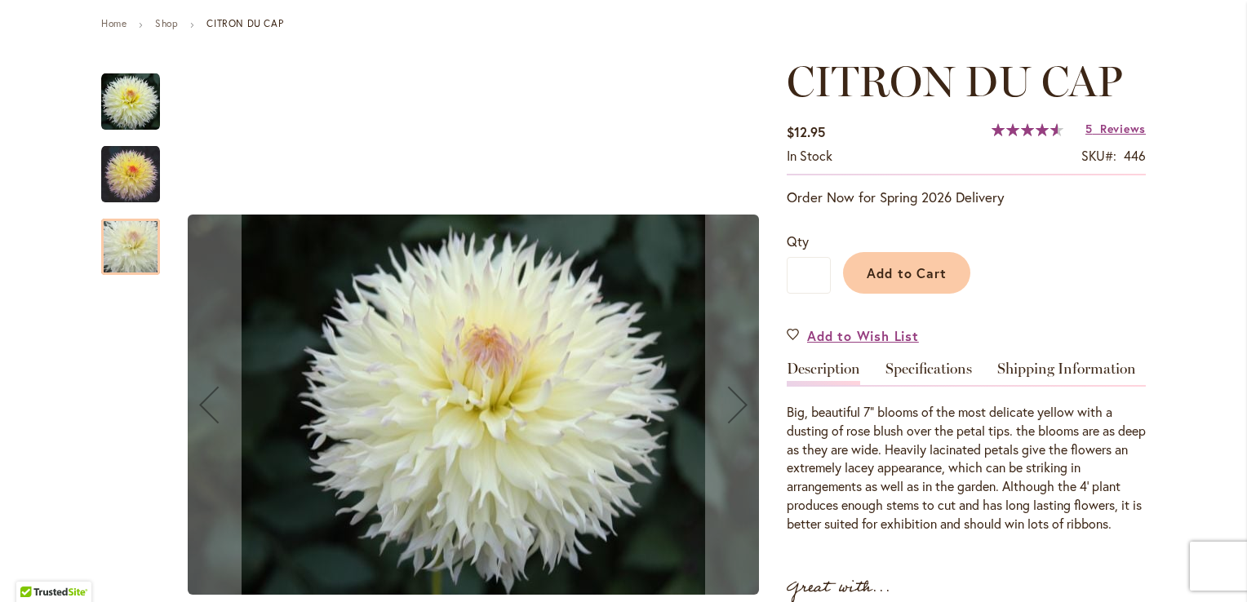
click at [127, 176] on img "CITRON DU CAP" at bounding box center [130, 174] width 59 height 59
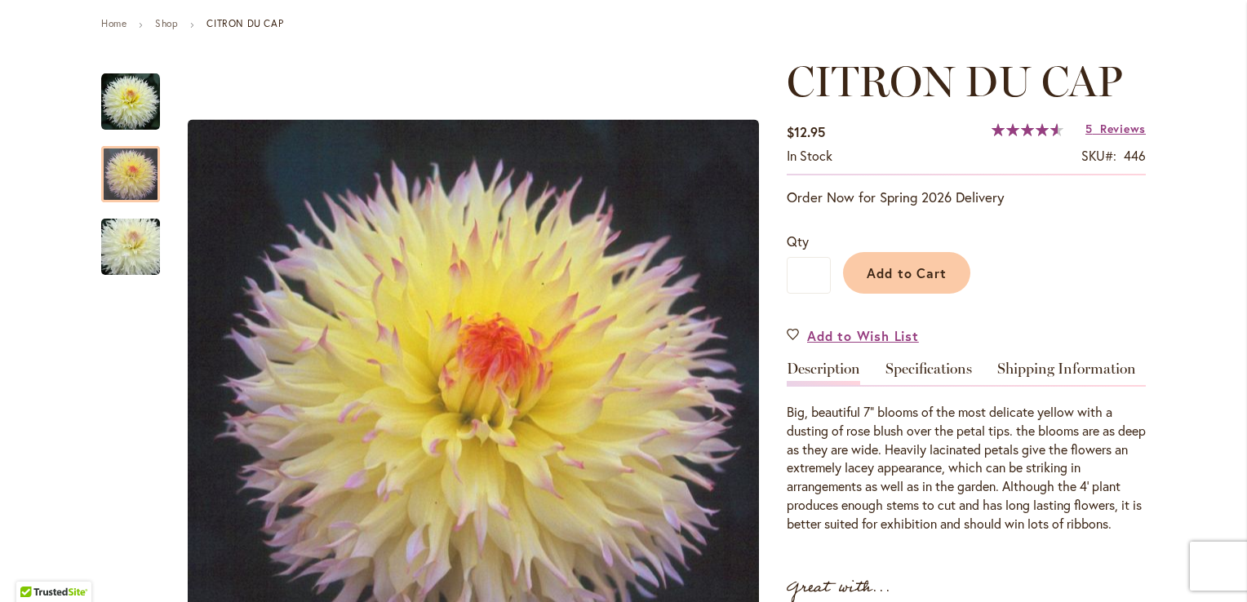
scroll to position [0, 0]
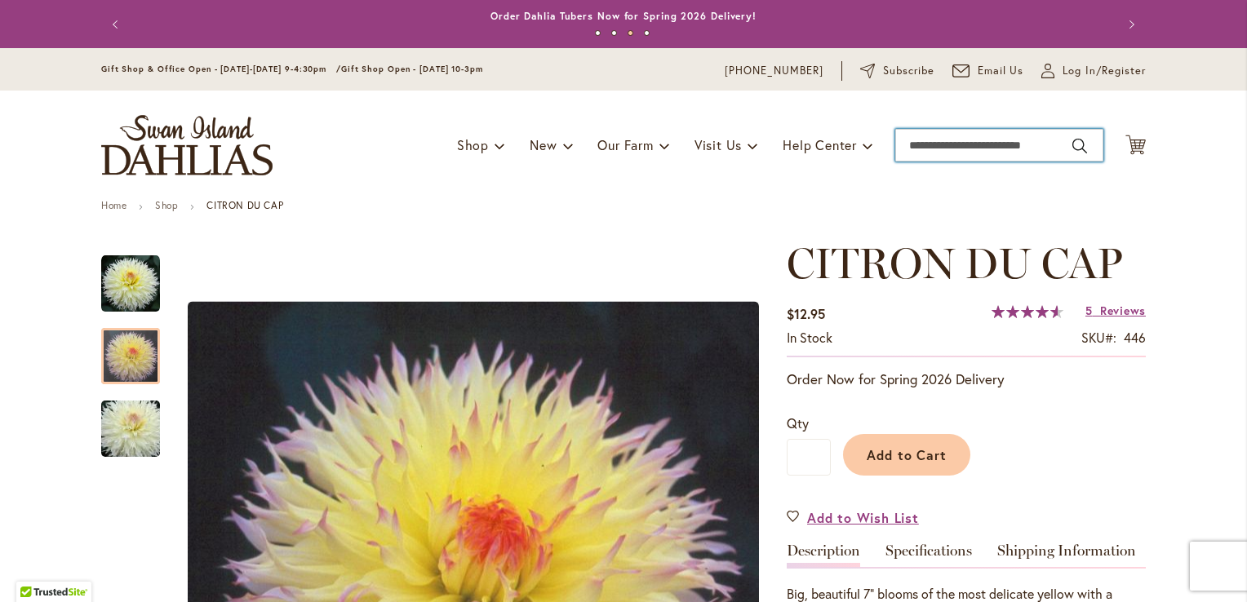
click at [1004, 149] on input "Search" at bounding box center [999, 145] width 208 height 33
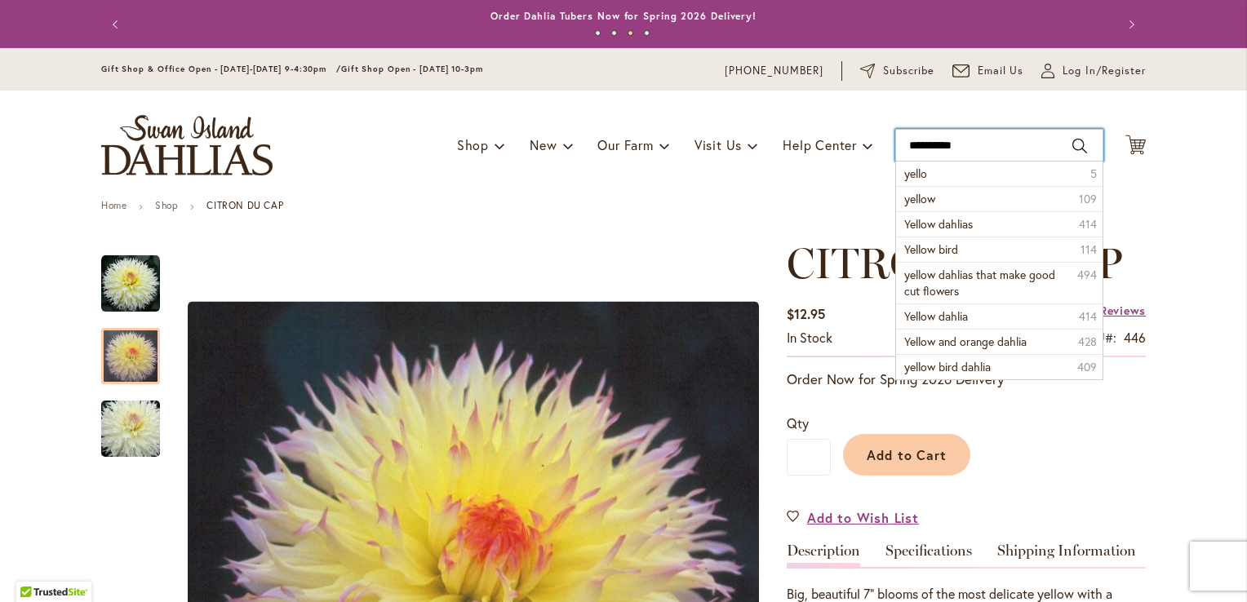
type input "**********"
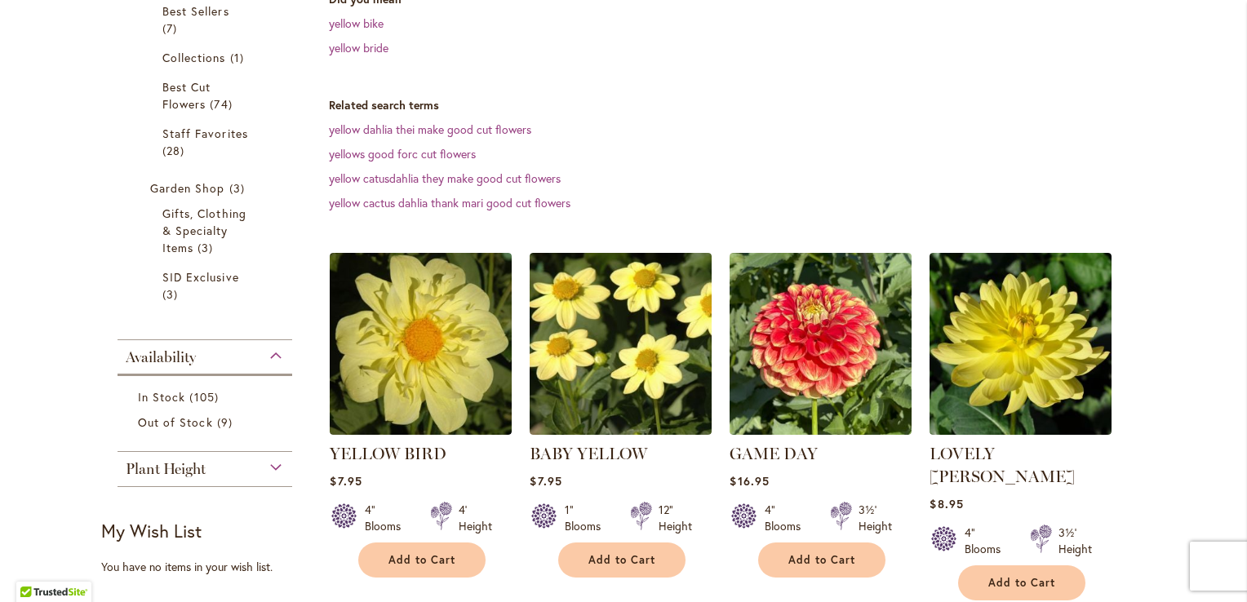
scroll to position [418, 0]
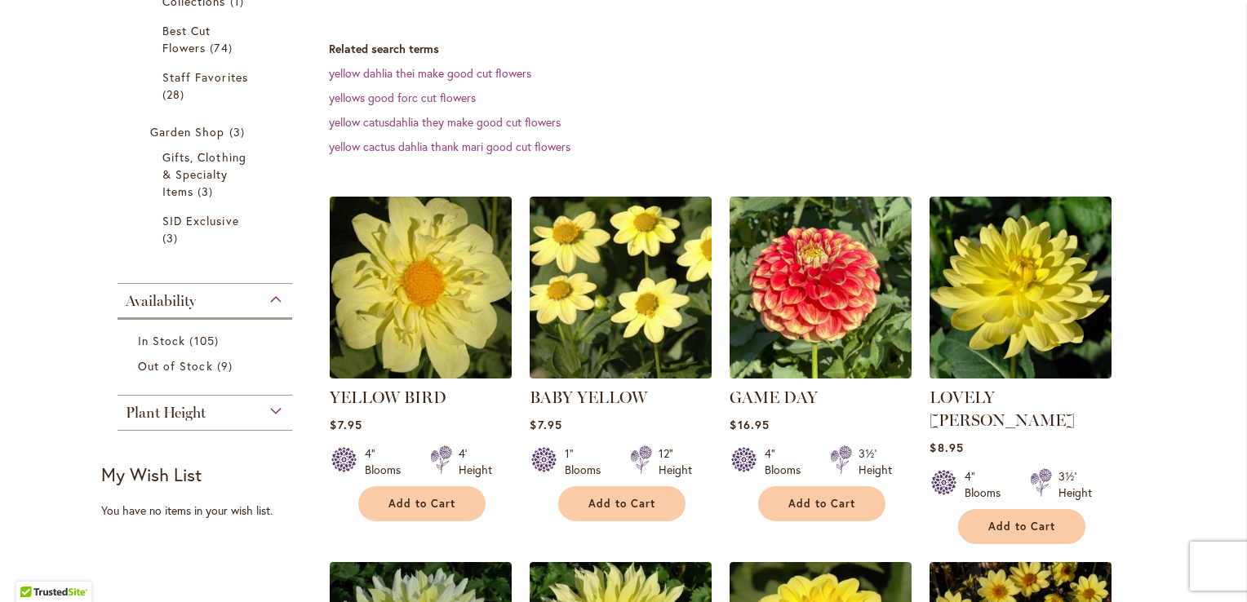
click at [394, 337] on img at bounding box center [421, 288] width 191 height 191
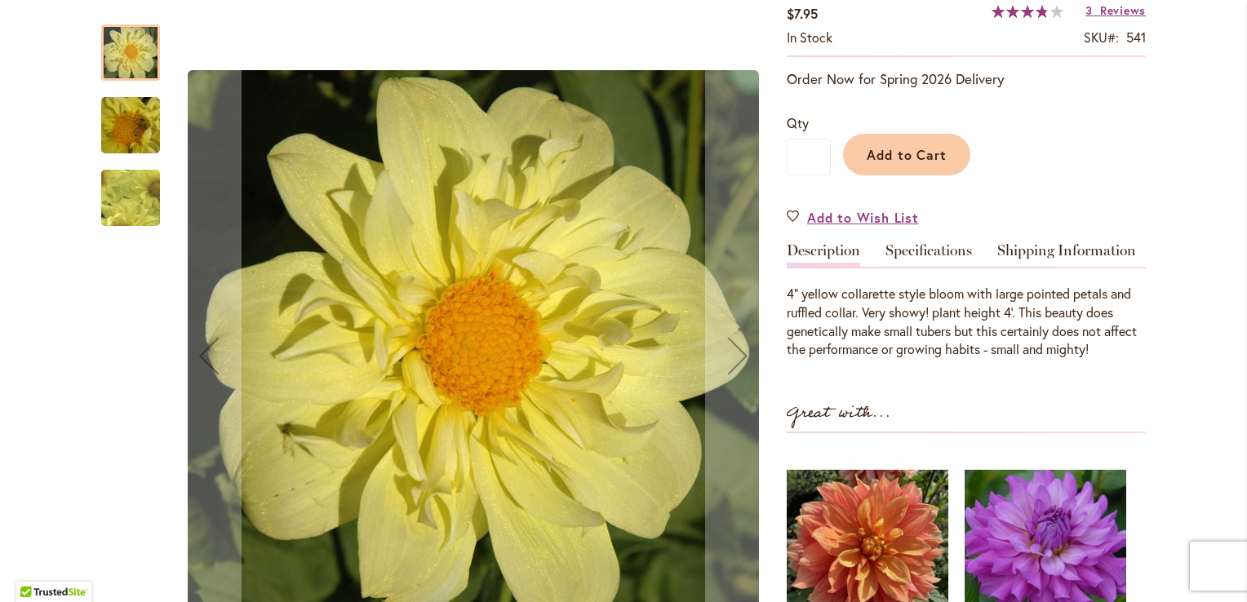
scroll to position [300, 0]
click at [140, 191] on img "YELLOW BIRD" at bounding box center [130, 198] width 115 height 113
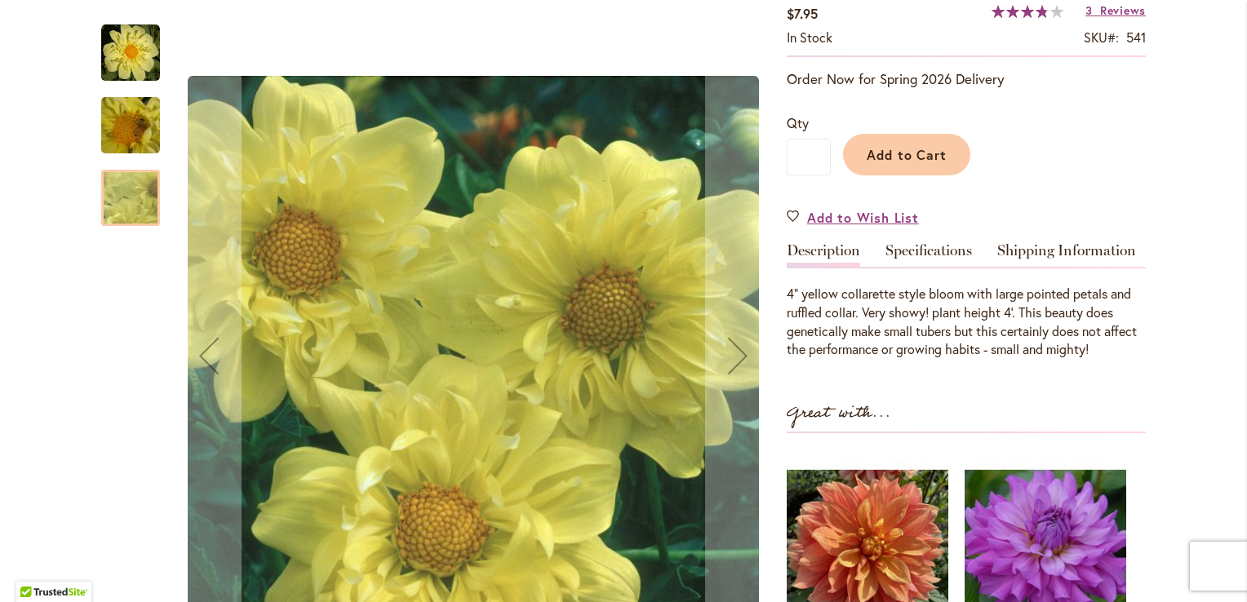
click at [130, 63] on img "YELLOW BIRD" at bounding box center [130, 53] width 59 height 59
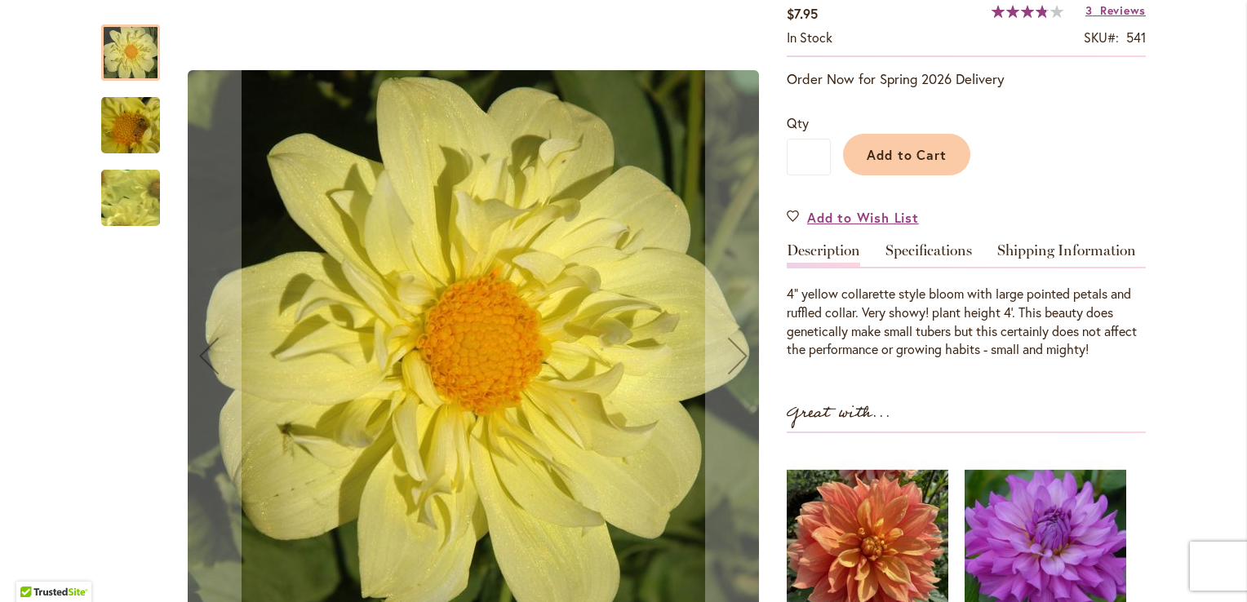
click at [110, 331] on div at bounding box center [130, 253] width 59 height 490
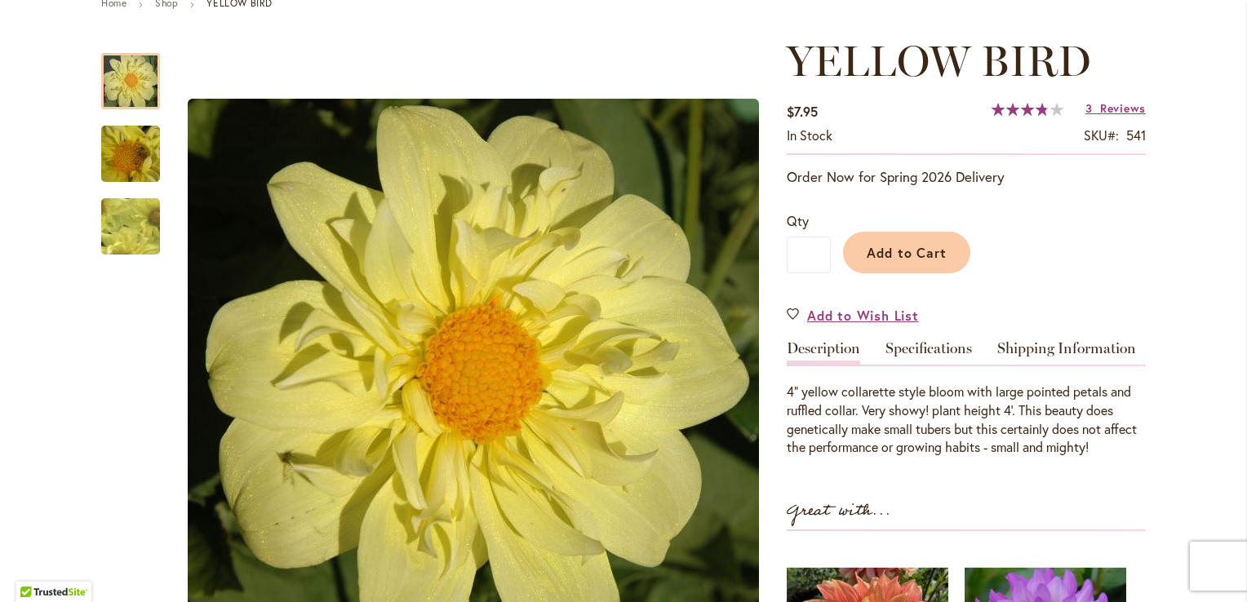
scroll to position [134, 0]
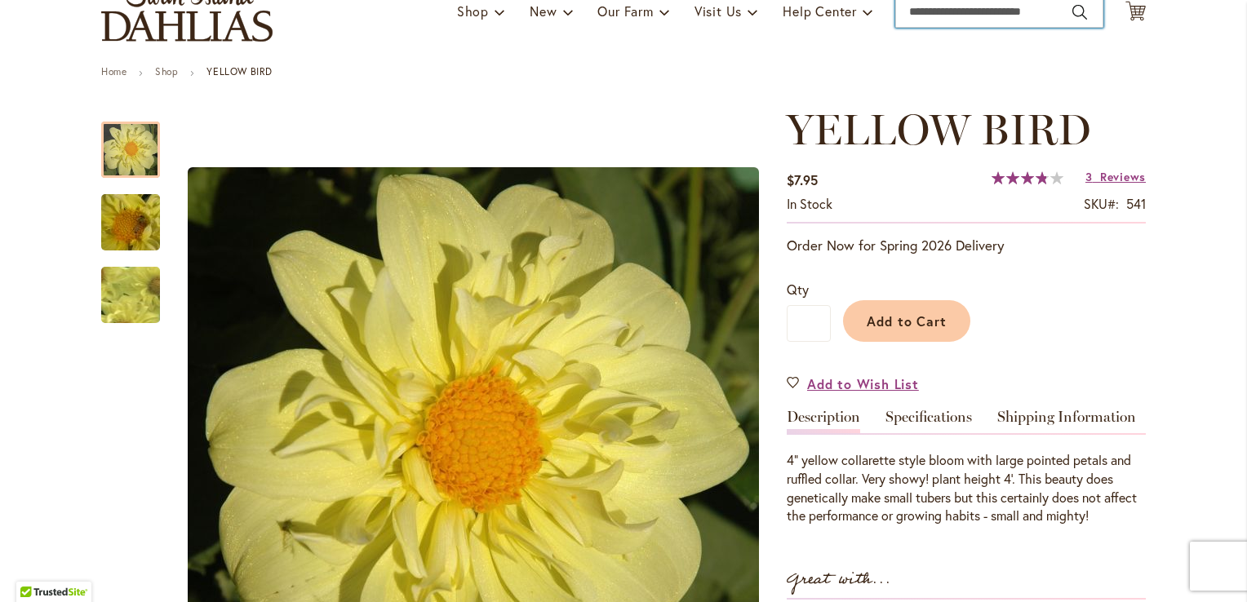
click at [925, 22] on input "Search" at bounding box center [999, 11] width 208 height 33
type input "**********"
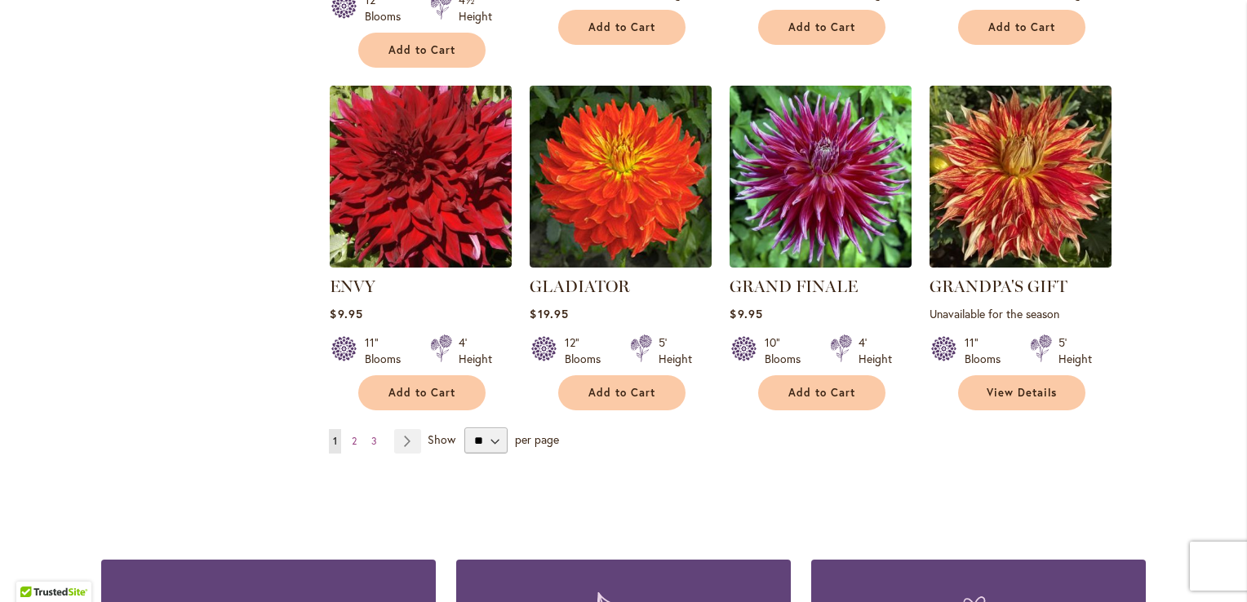
scroll to position [1341, 0]
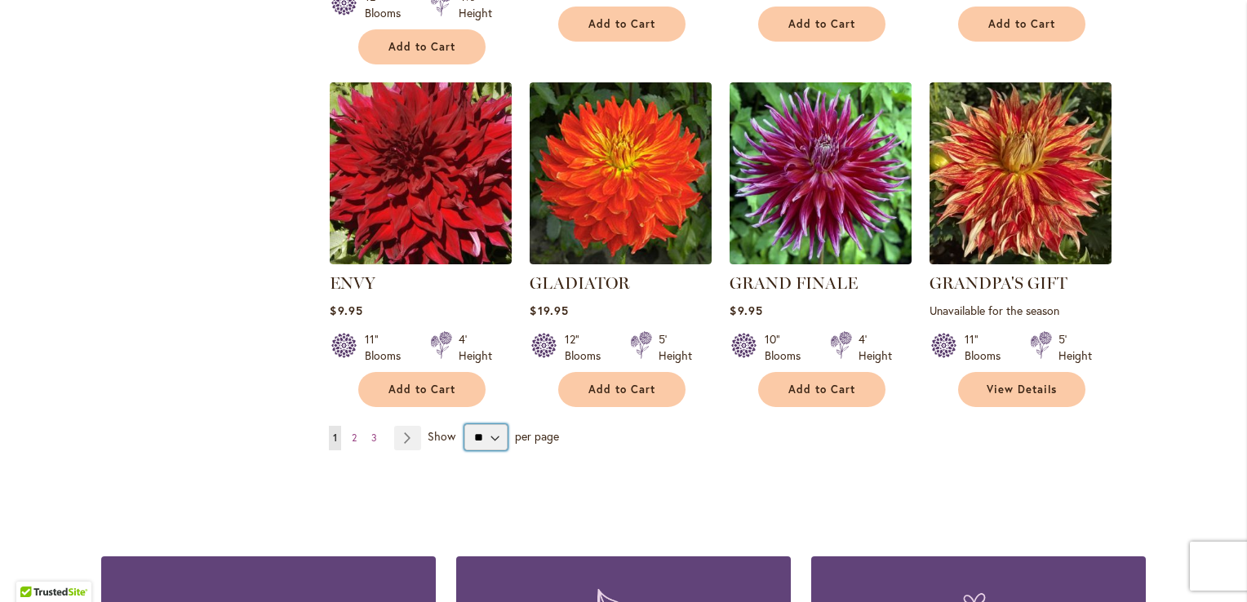
click at [489, 432] on select "** ** ** **" at bounding box center [485, 437] width 43 height 26
select select "**"
click at [464, 424] on select "** ** ** **" at bounding box center [485, 437] width 43 height 26
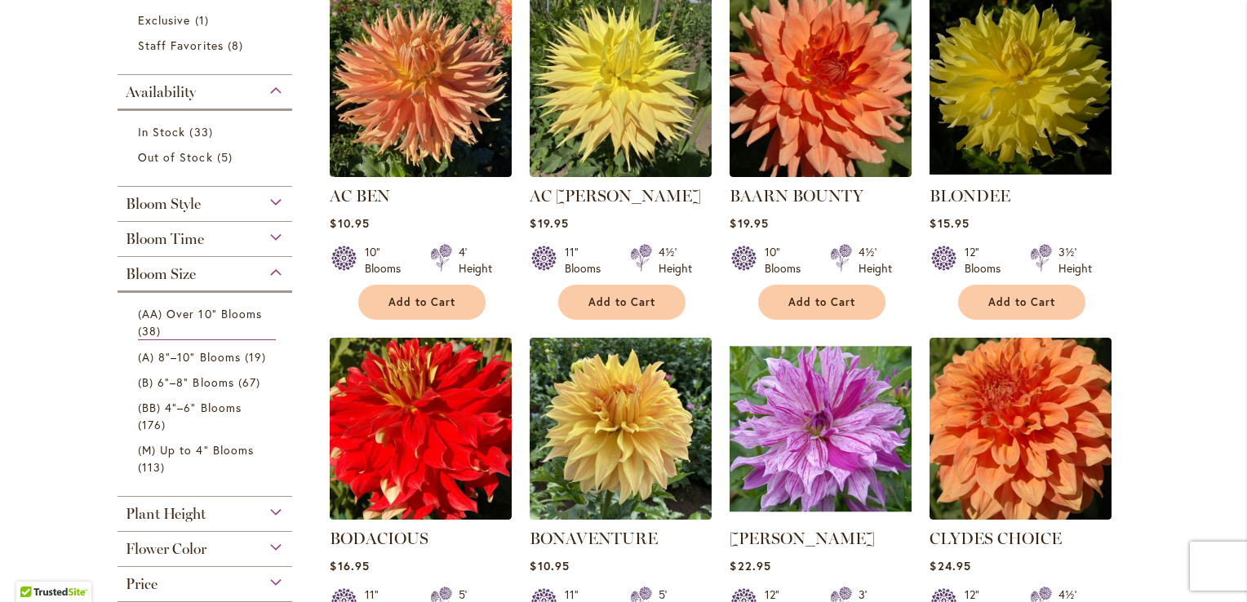
scroll to position [379, 0]
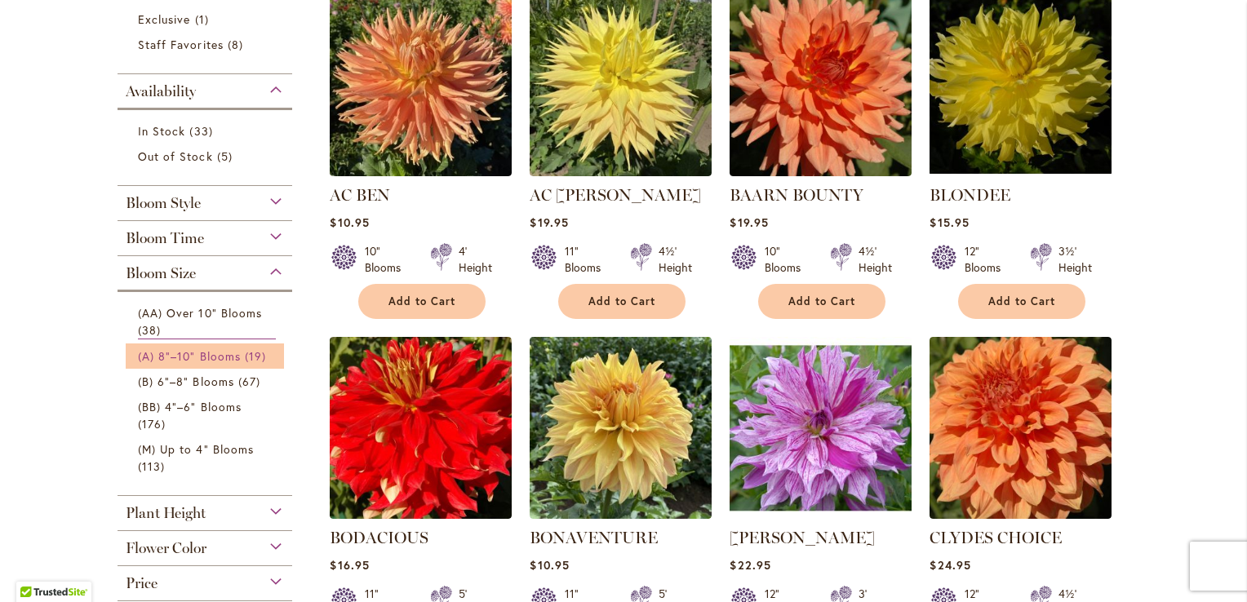
click at [227, 361] on link "(A) 8"–10" Blooms 19 items" at bounding box center [207, 356] width 138 height 17
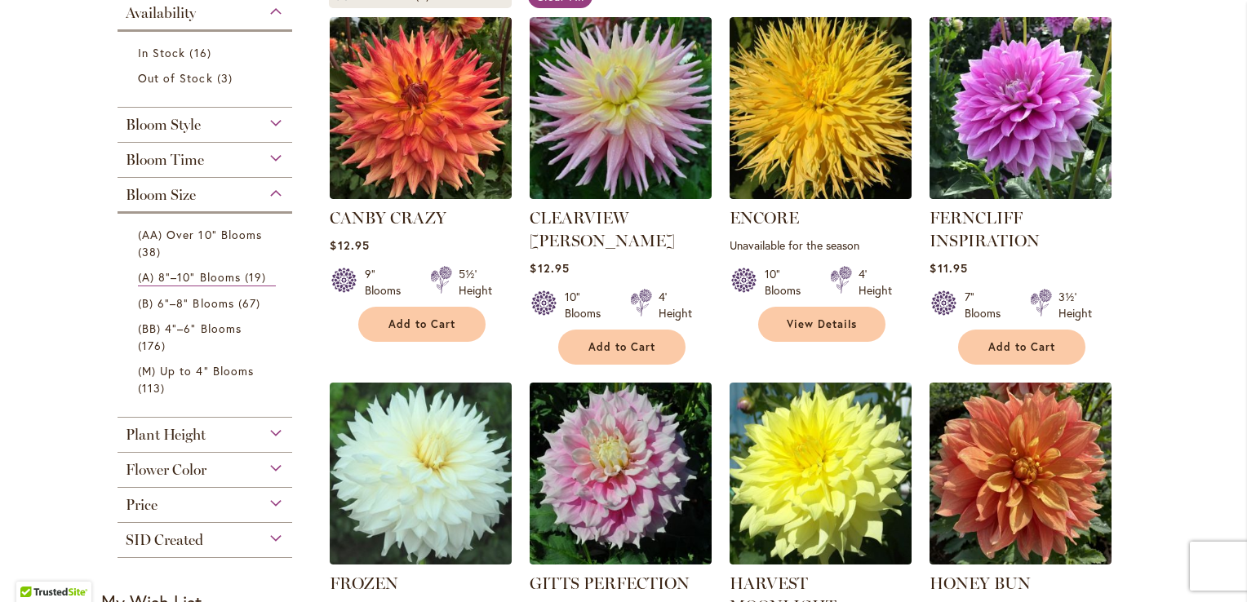
scroll to position [357, 0]
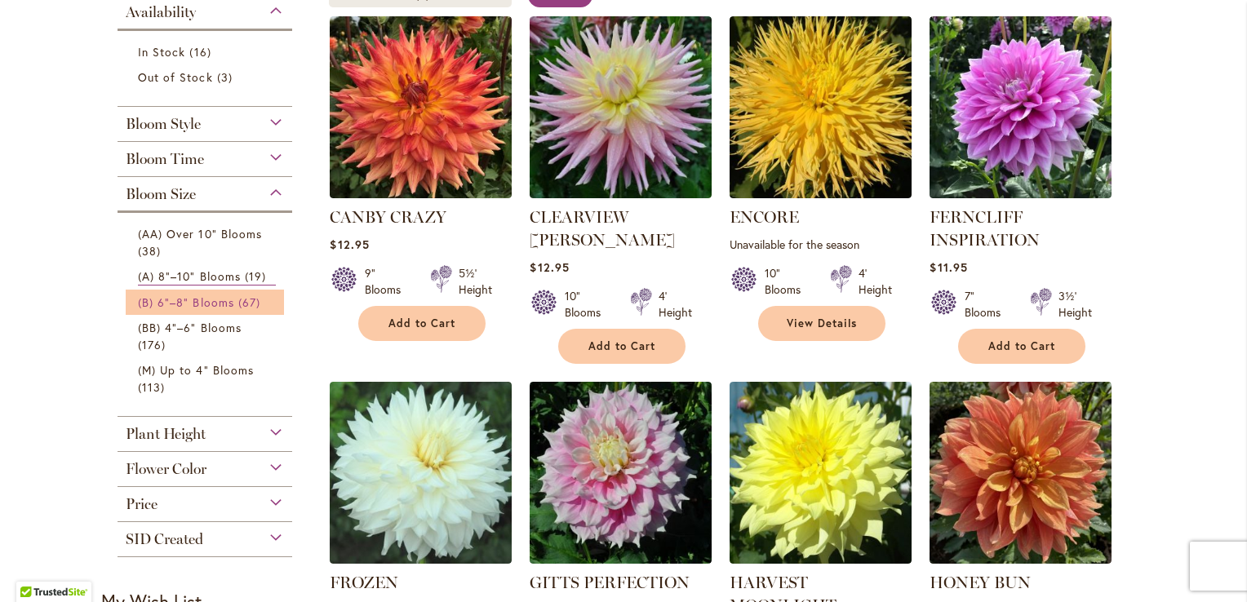
click at [177, 303] on span "(B) 6"–8" Blooms" at bounding box center [186, 303] width 96 height 16
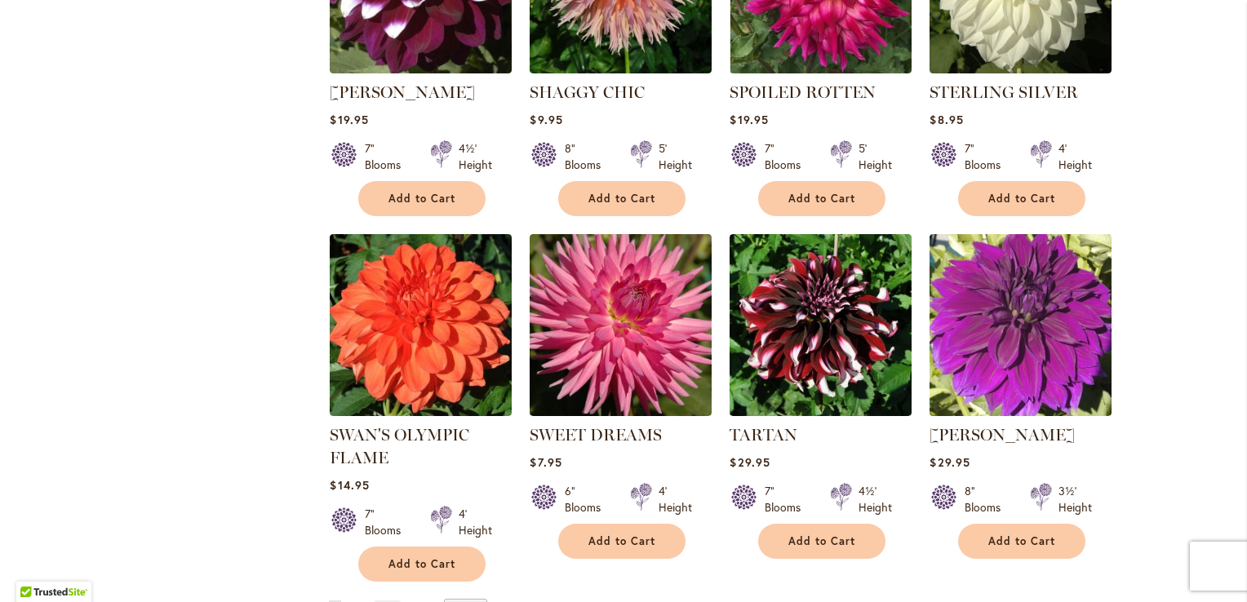
scroll to position [5517, 0]
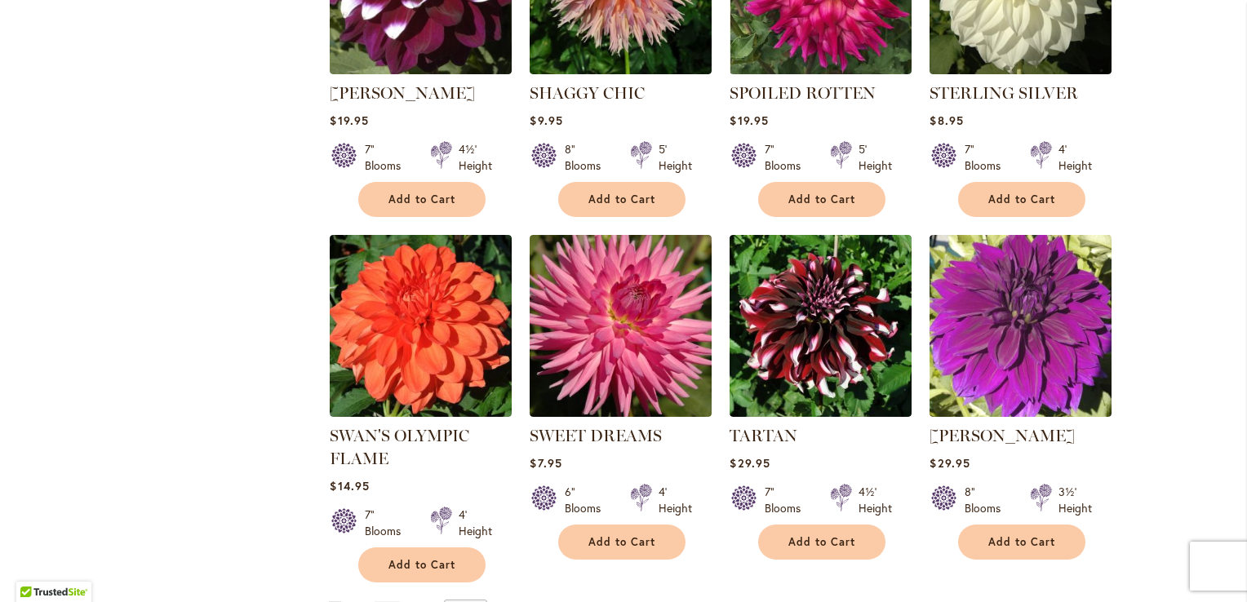
click at [352, 601] on span "2" at bounding box center [354, 613] width 5 height 12
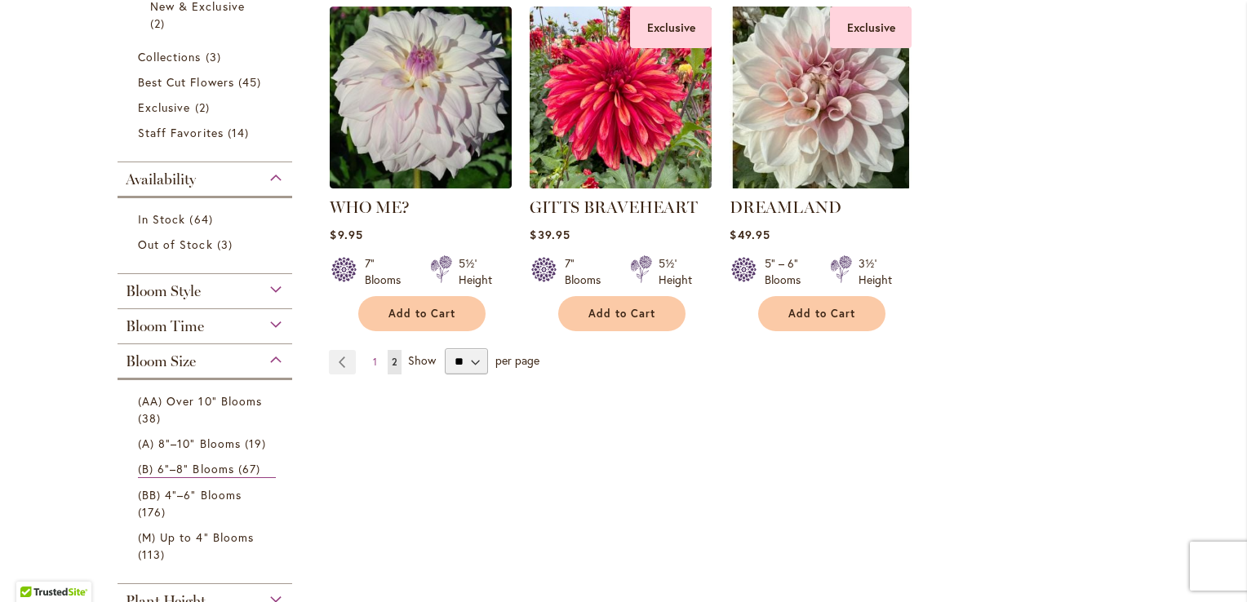
scroll to position [388, 0]
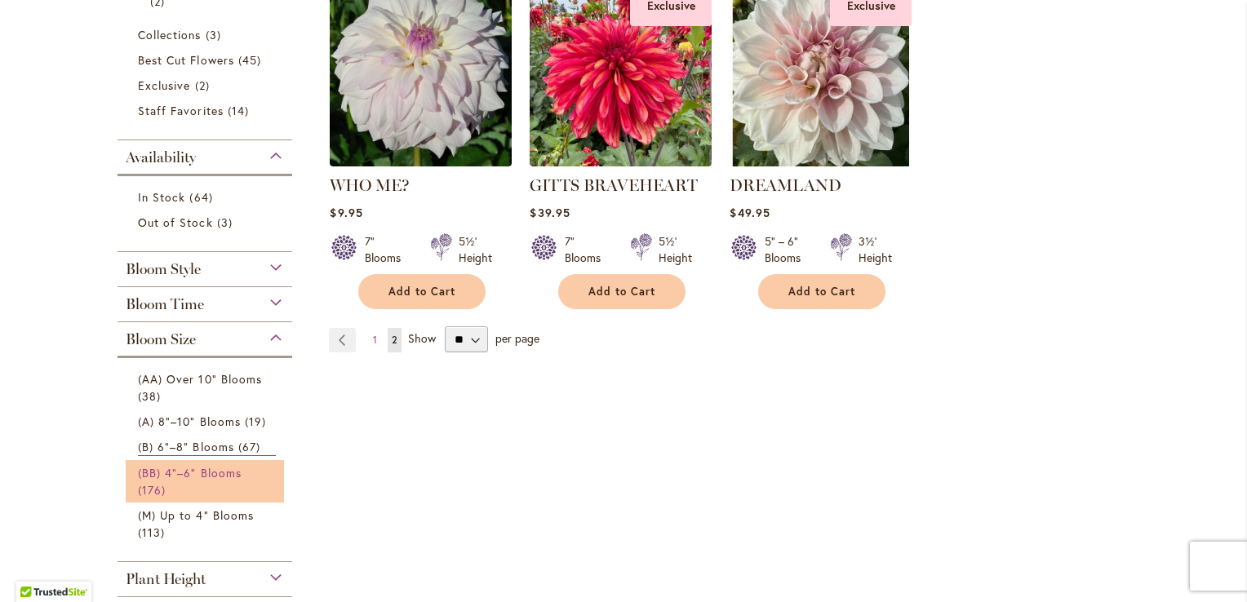
click at [203, 466] on span "(BB) 4"–6" Blooms" at bounding box center [190, 473] width 104 height 16
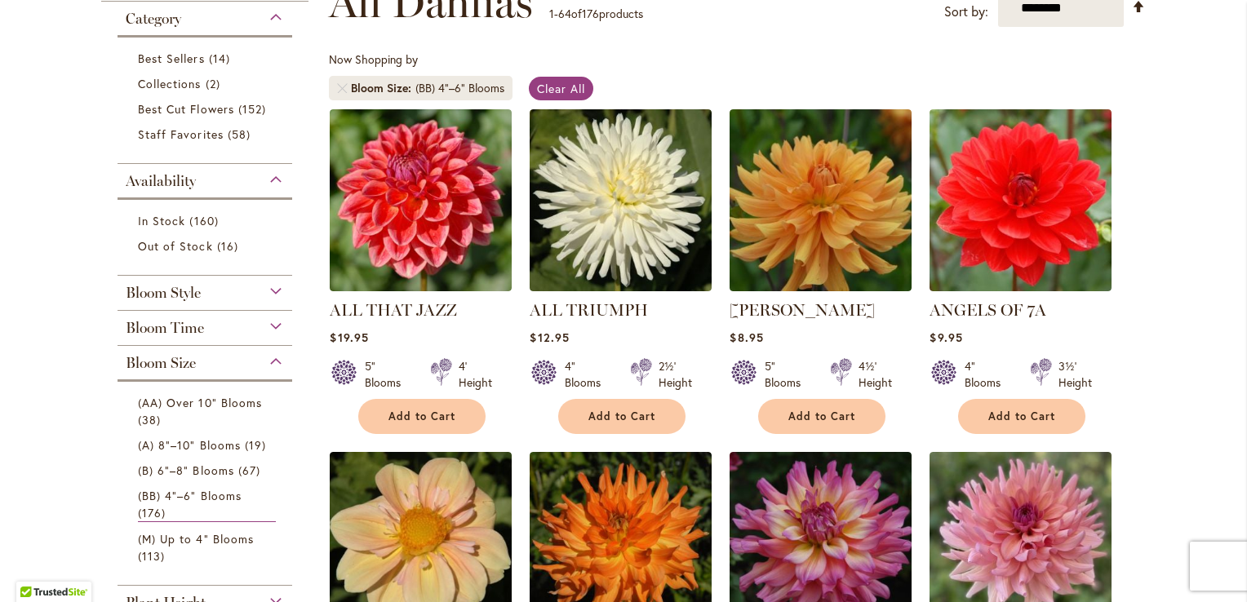
scroll to position [264, 0]
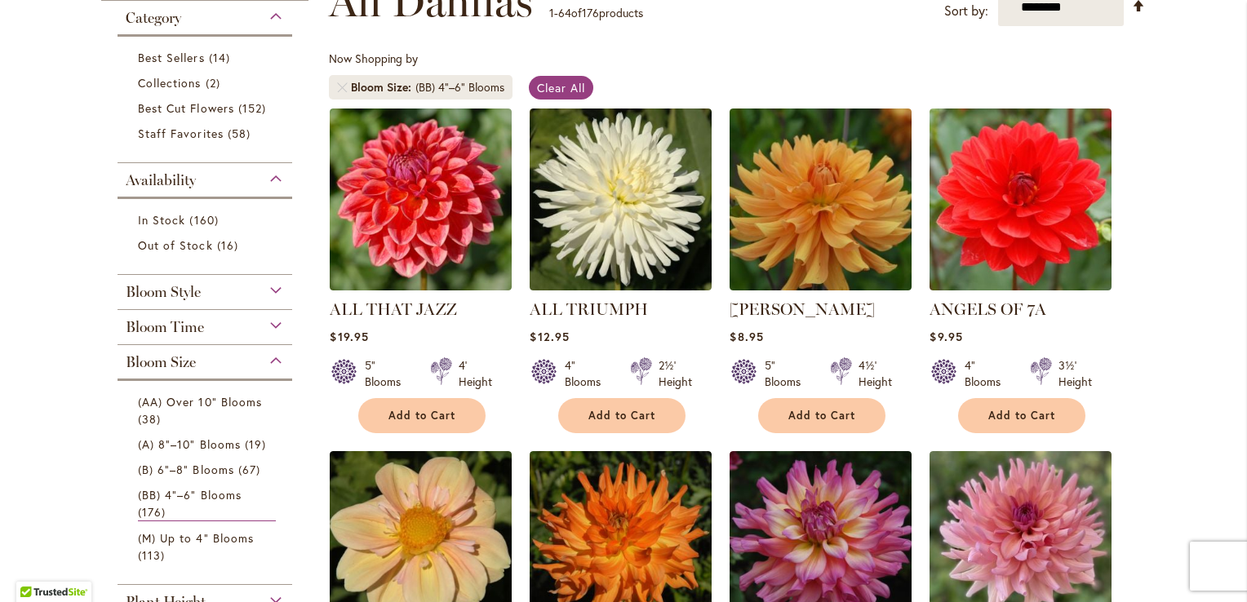
click at [274, 286] on div "Bloom Style" at bounding box center [205, 288] width 175 height 26
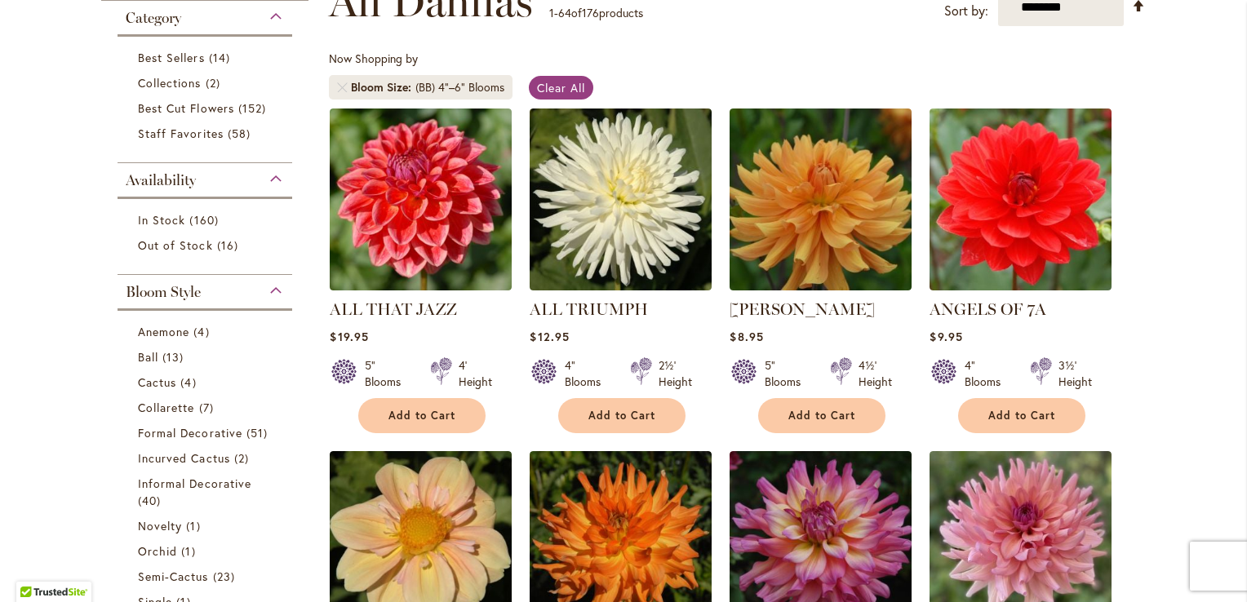
scroll to position [538, 0]
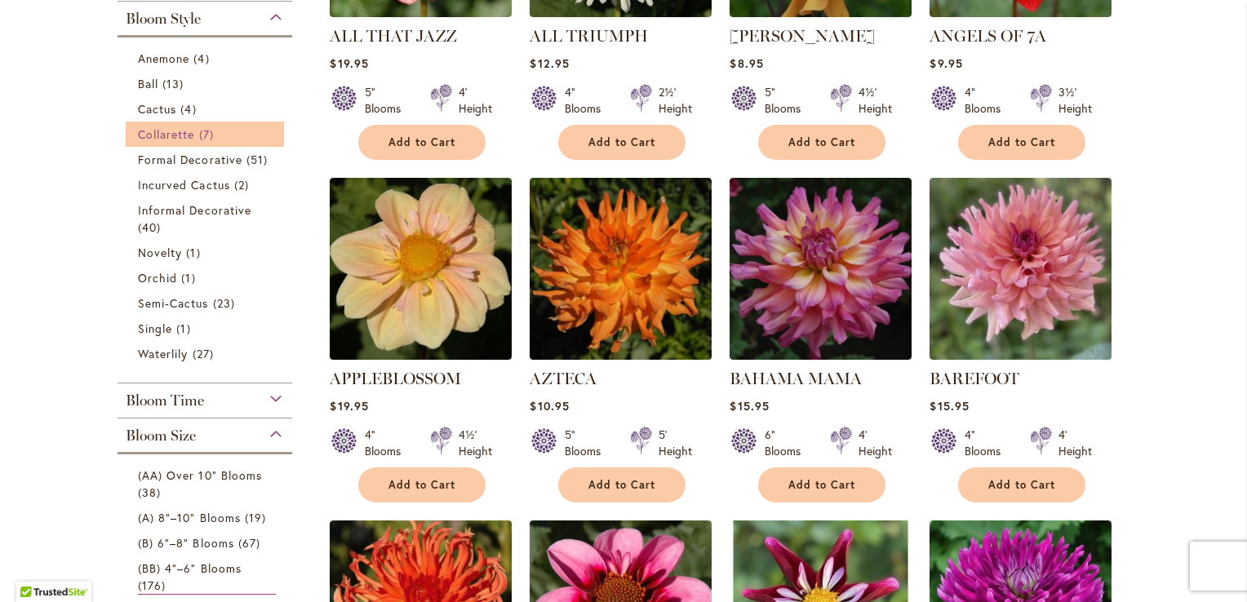
click at [182, 135] on span "Collarette" at bounding box center [166, 134] width 57 height 16
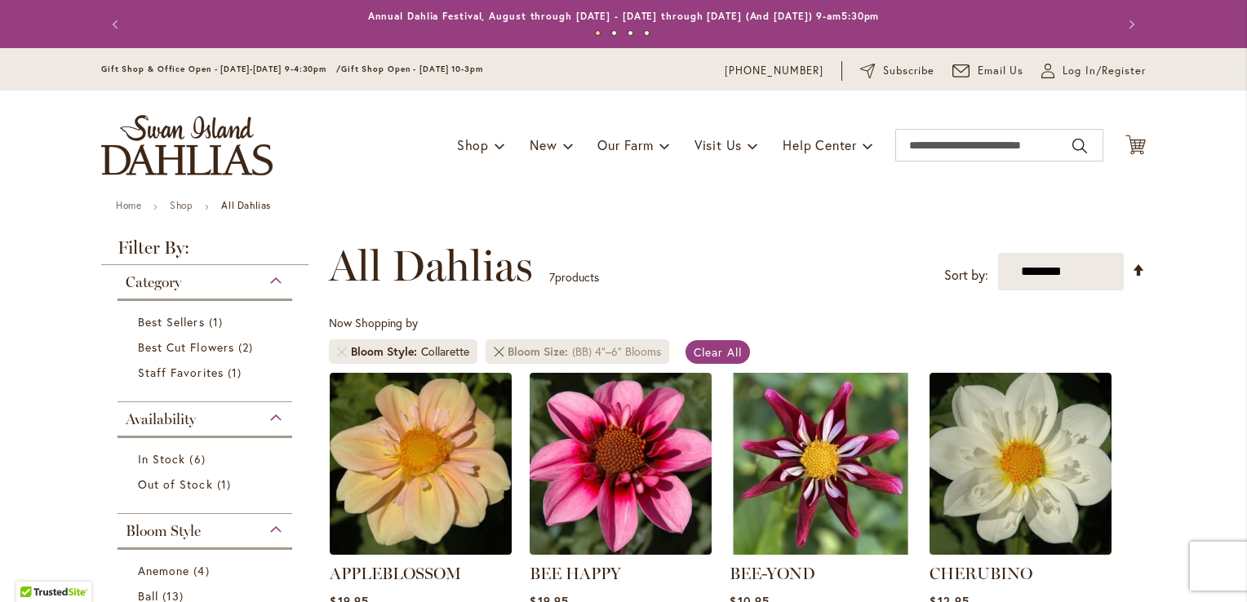
click at [495, 351] on link at bounding box center [499, 352] width 10 height 10
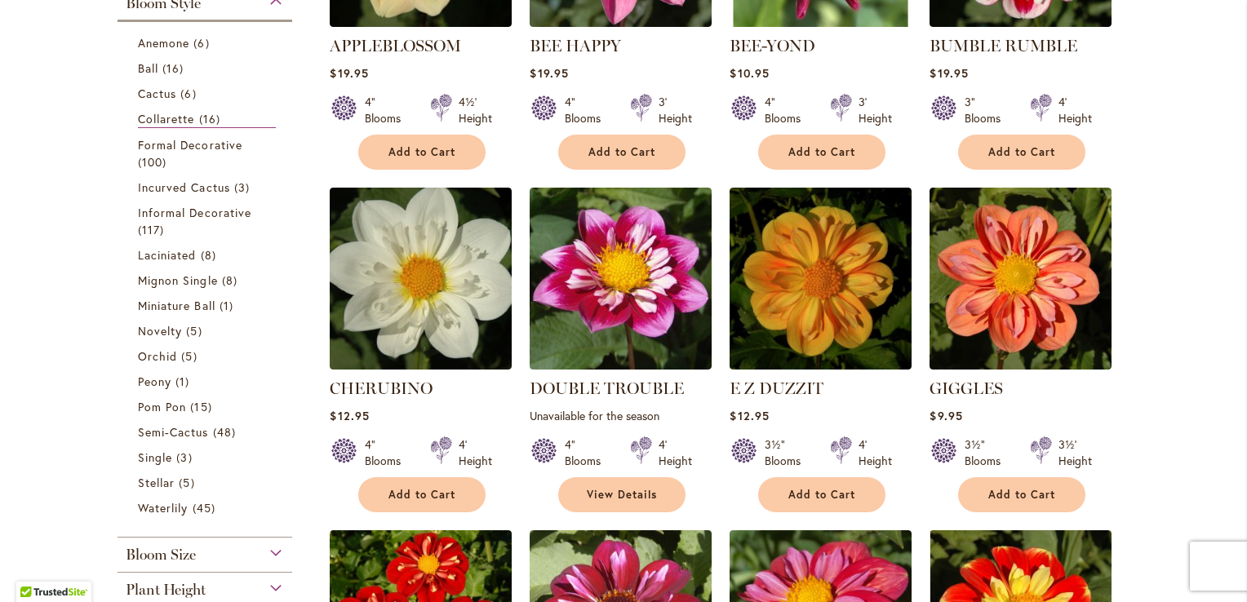
scroll to position [521, 0]
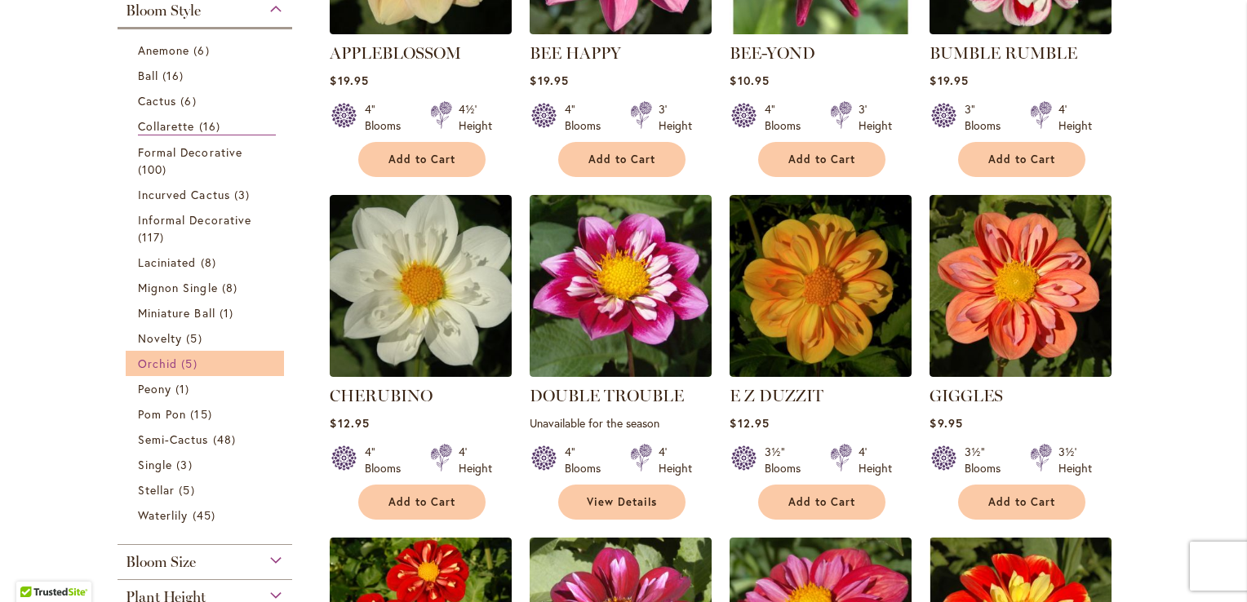
click at [170, 366] on link "Orchid 5 items" at bounding box center [207, 363] width 138 height 17
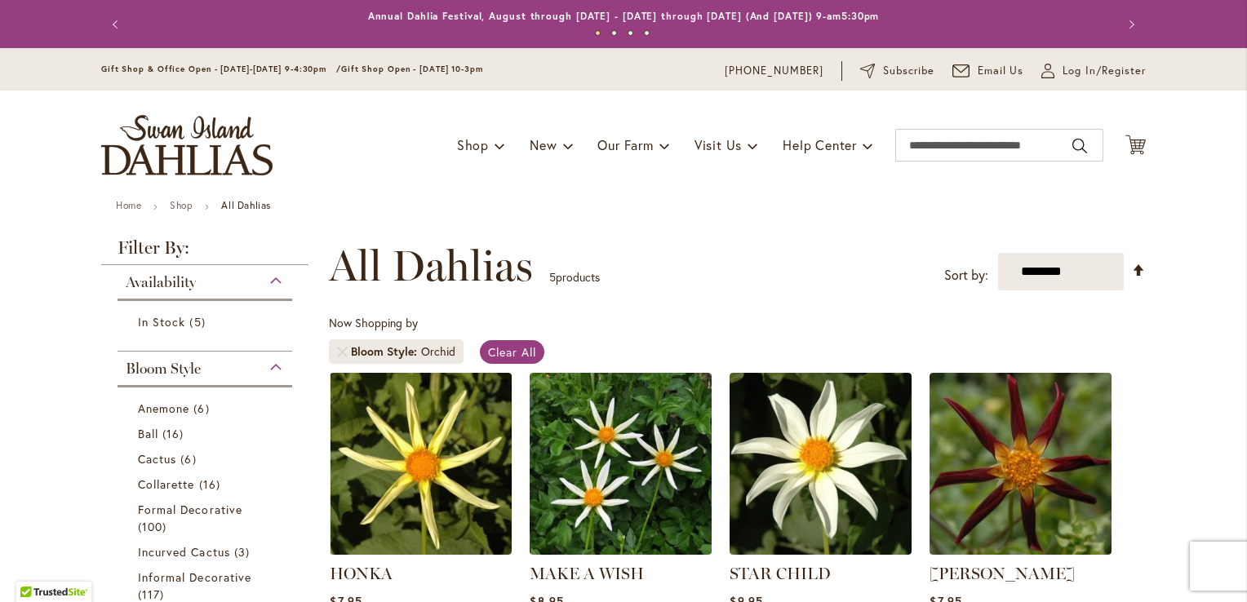
scroll to position [343, 0]
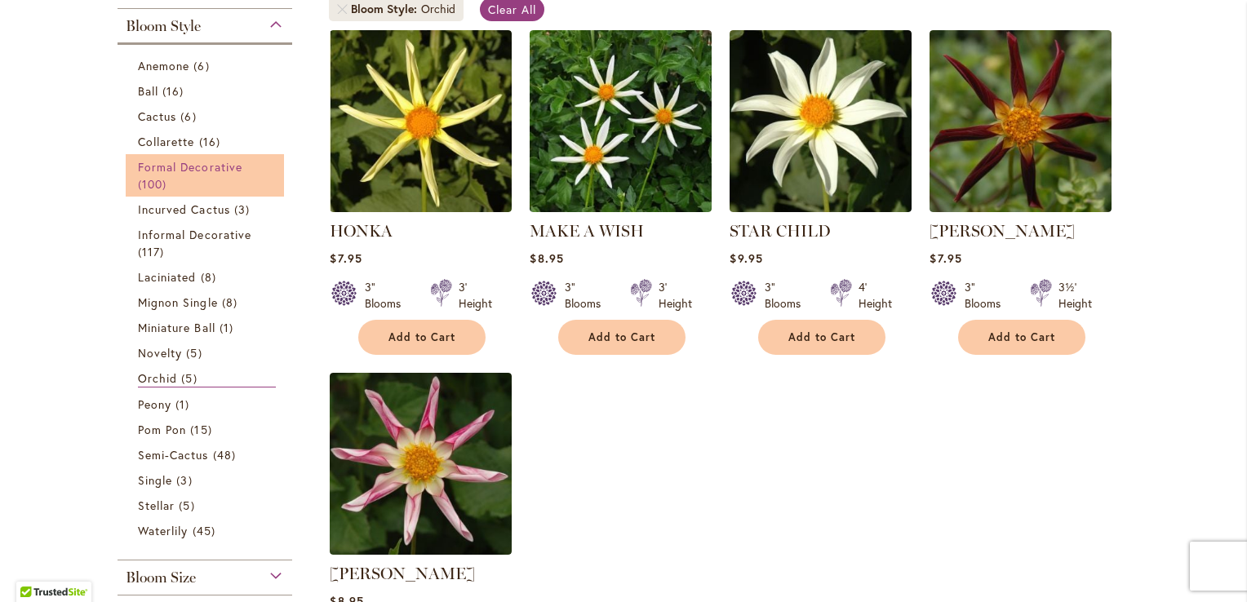
click at [168, 186] on link "Formal Decorative 100 items" at bounding box center [207, 175] width 138 height 34
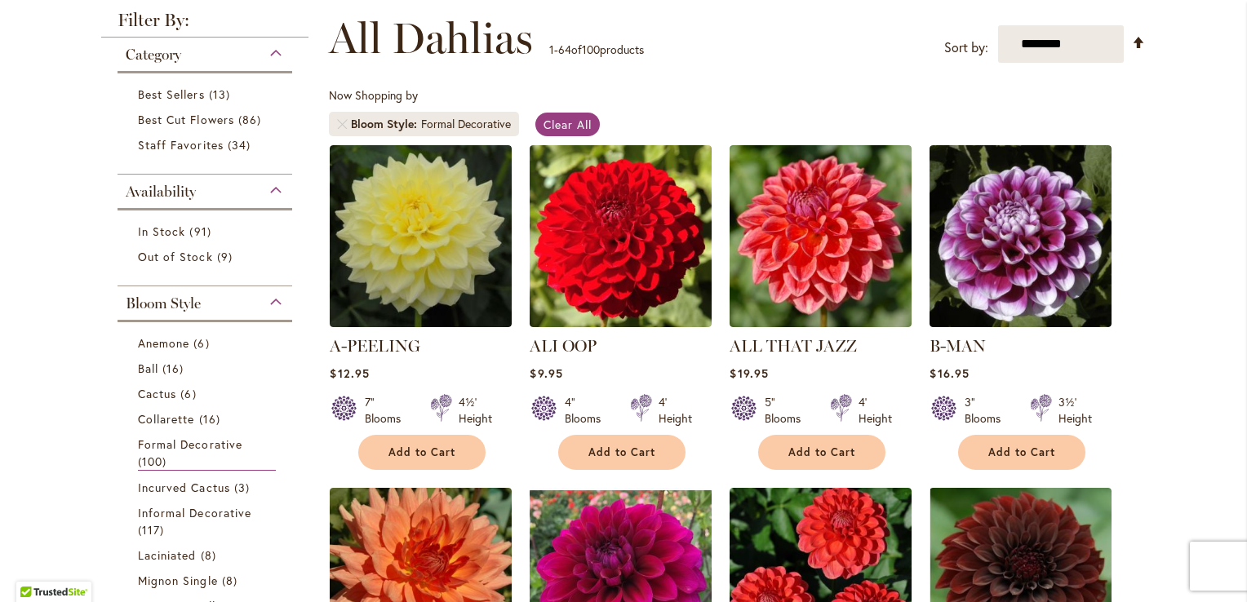
scroll to position [227, 0]
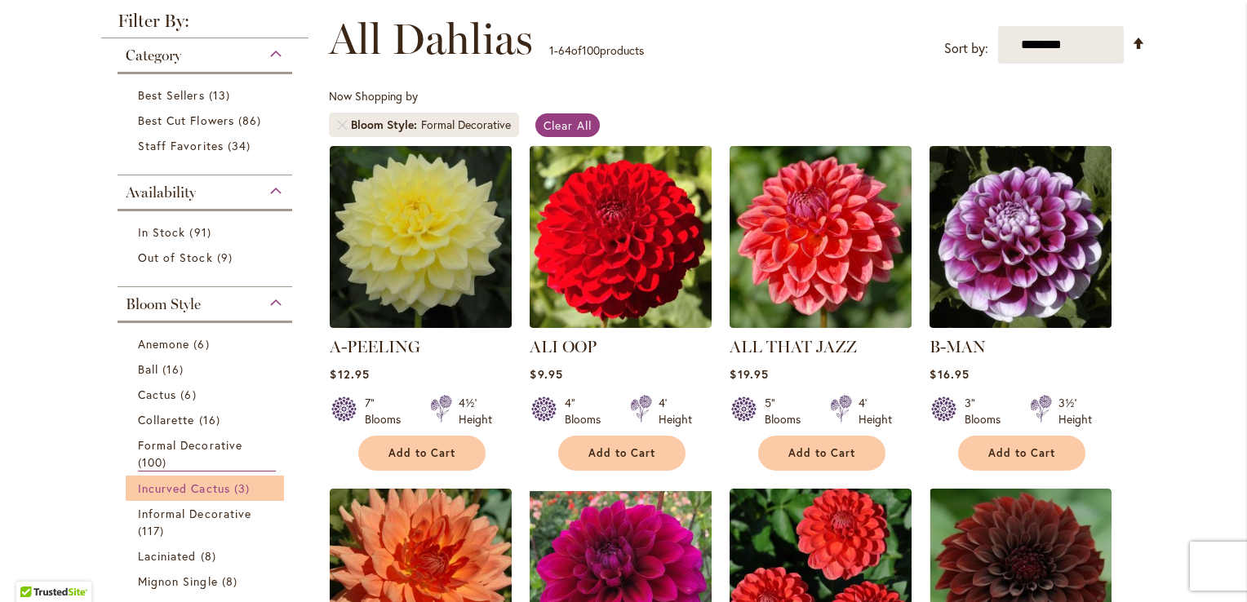
click at [216, 493] on link "Incurved Cactus 3 items" at bounding box center [207, 488] width 138 height 17
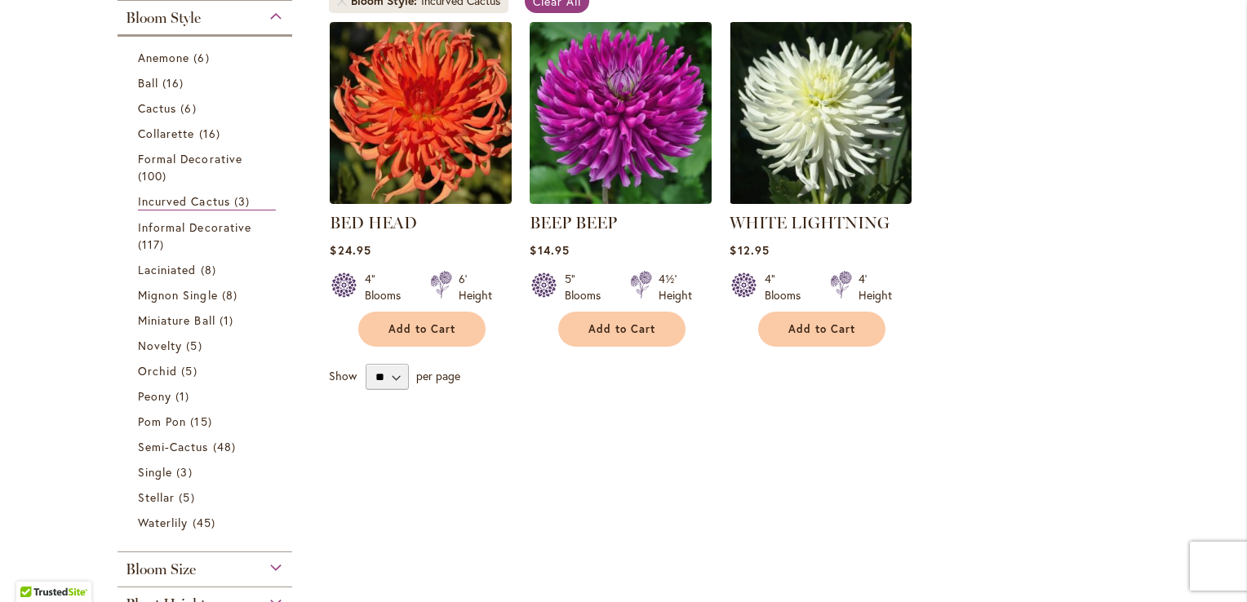
scroll to position [356, 0]
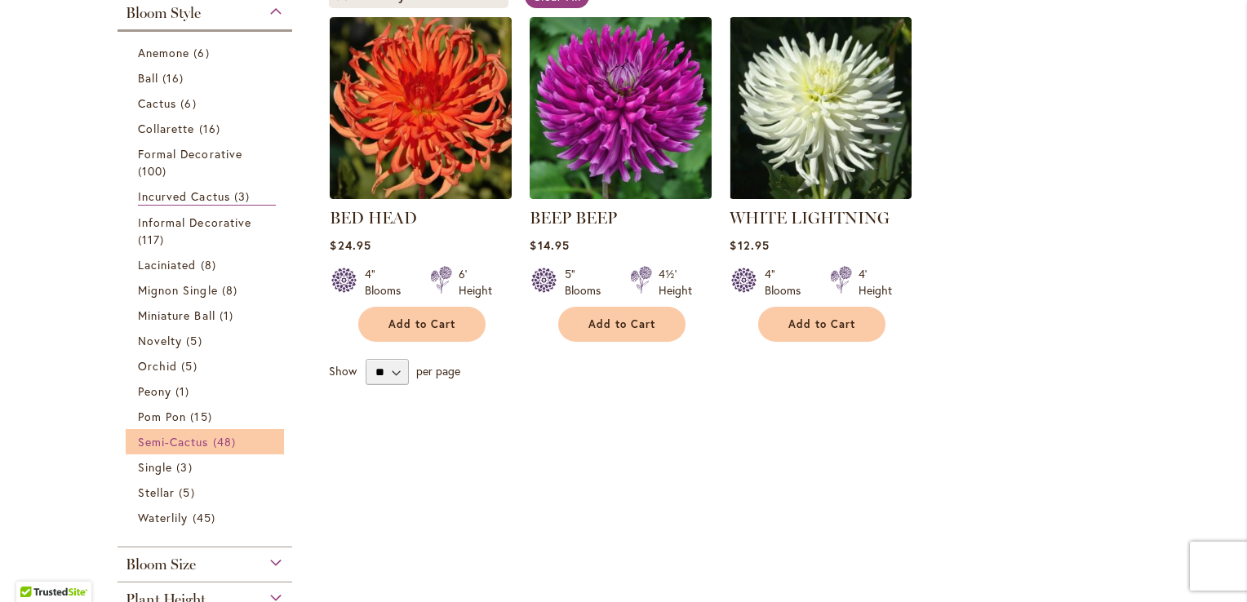
click at [170, 445] on span "Semi-Cactus" at bounding box center [173, 442] width 71 height 16
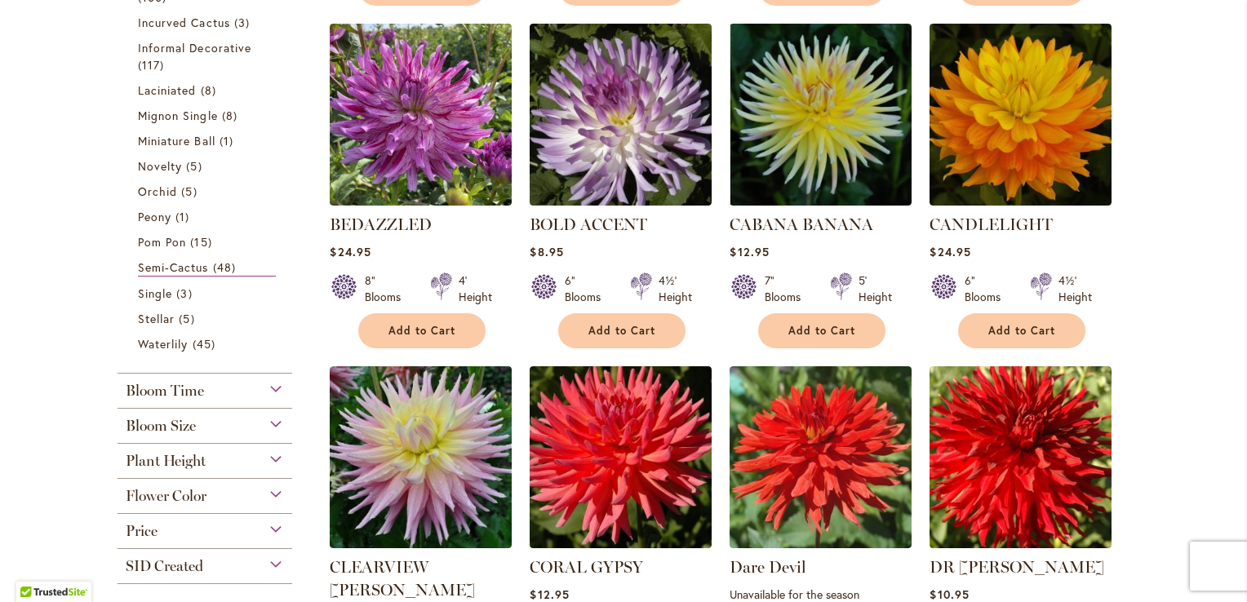
scroll to position [545, 0]
